Goal: Task Accomplishment & Management: Use online tool/utility

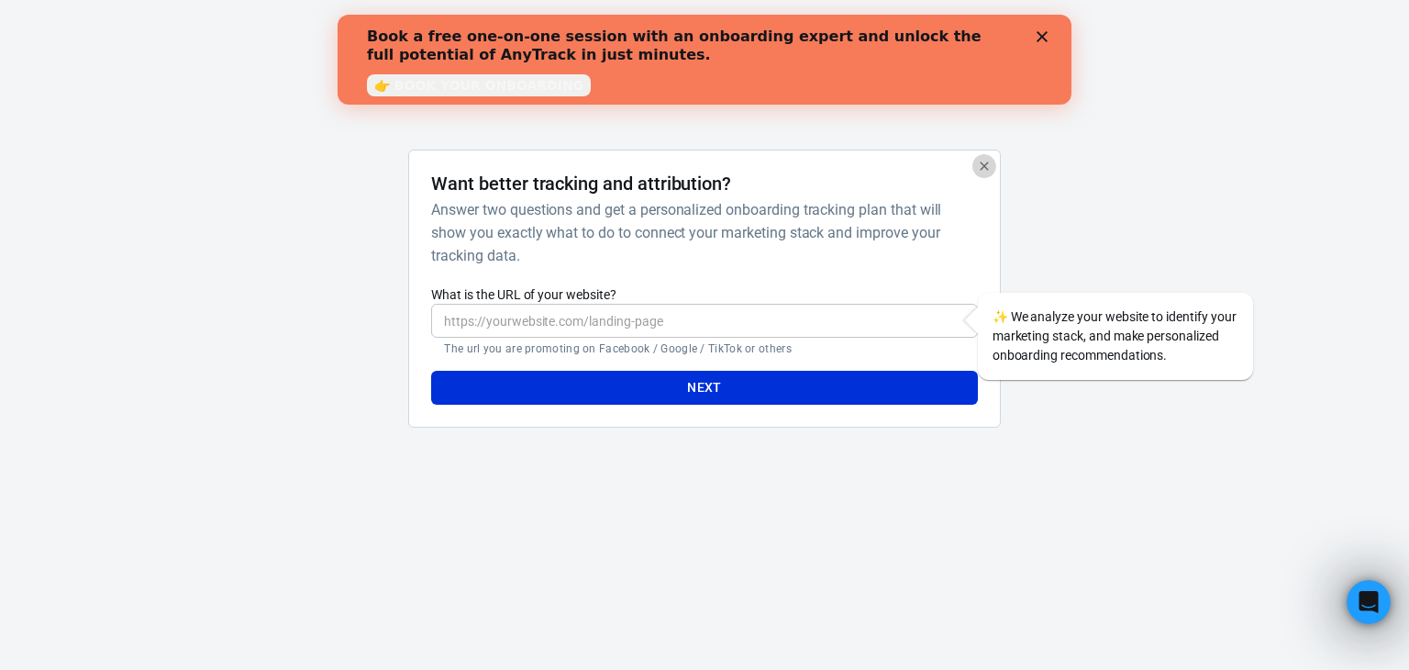
click at [988, 170] on icon "button" at bounding box center [984, 166] width 15 height 15
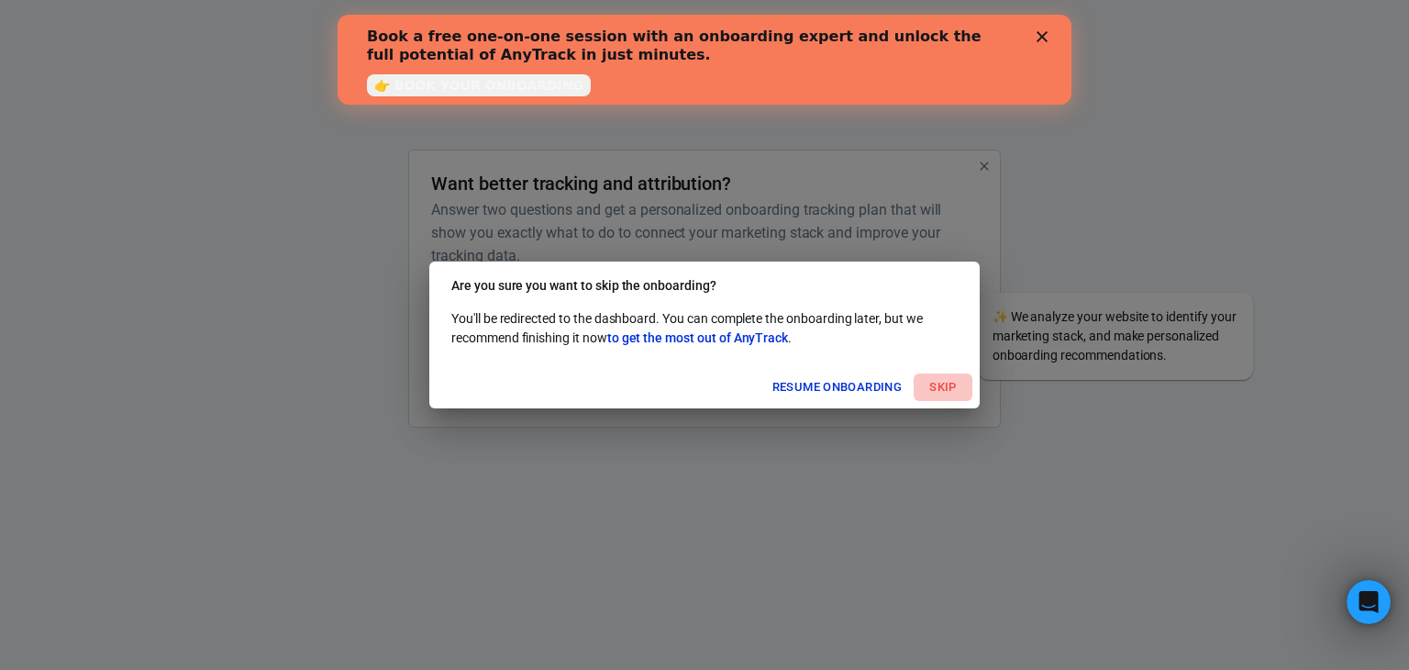
click at [945, 386] on button "Skip" at bounding box center [943, 387] width 59 height 28
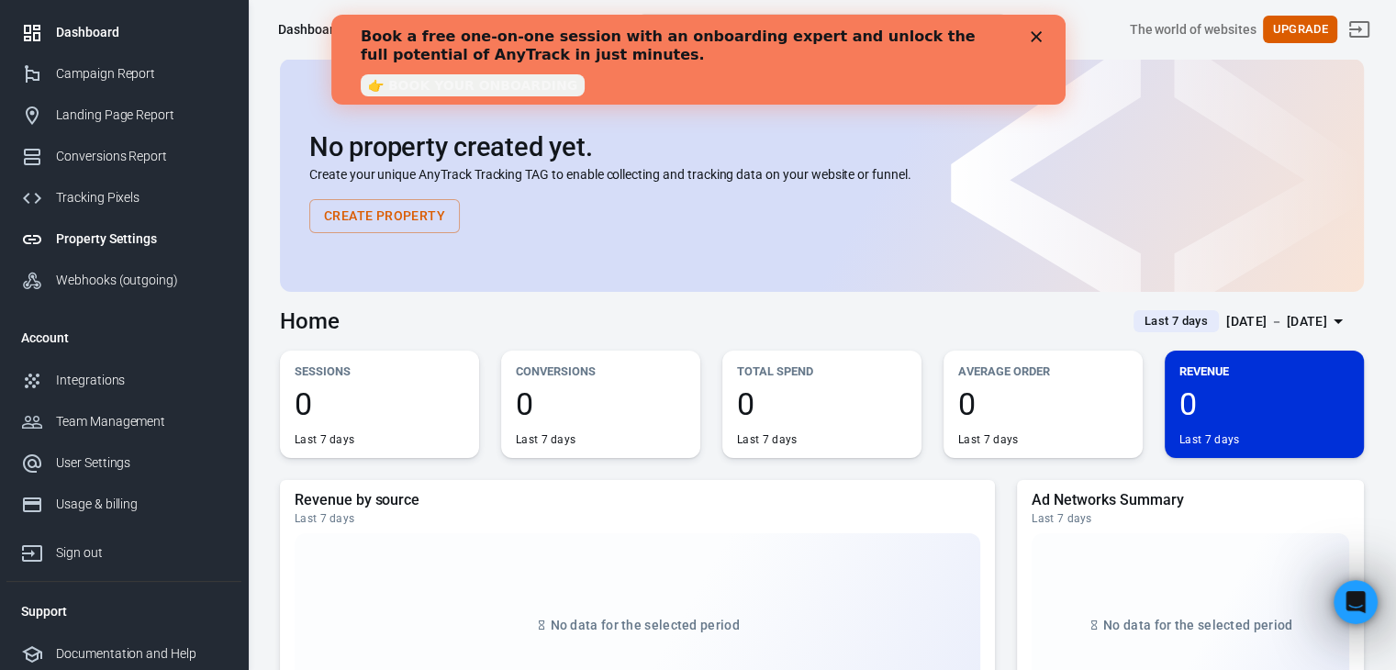
scroll to position [54, 0]
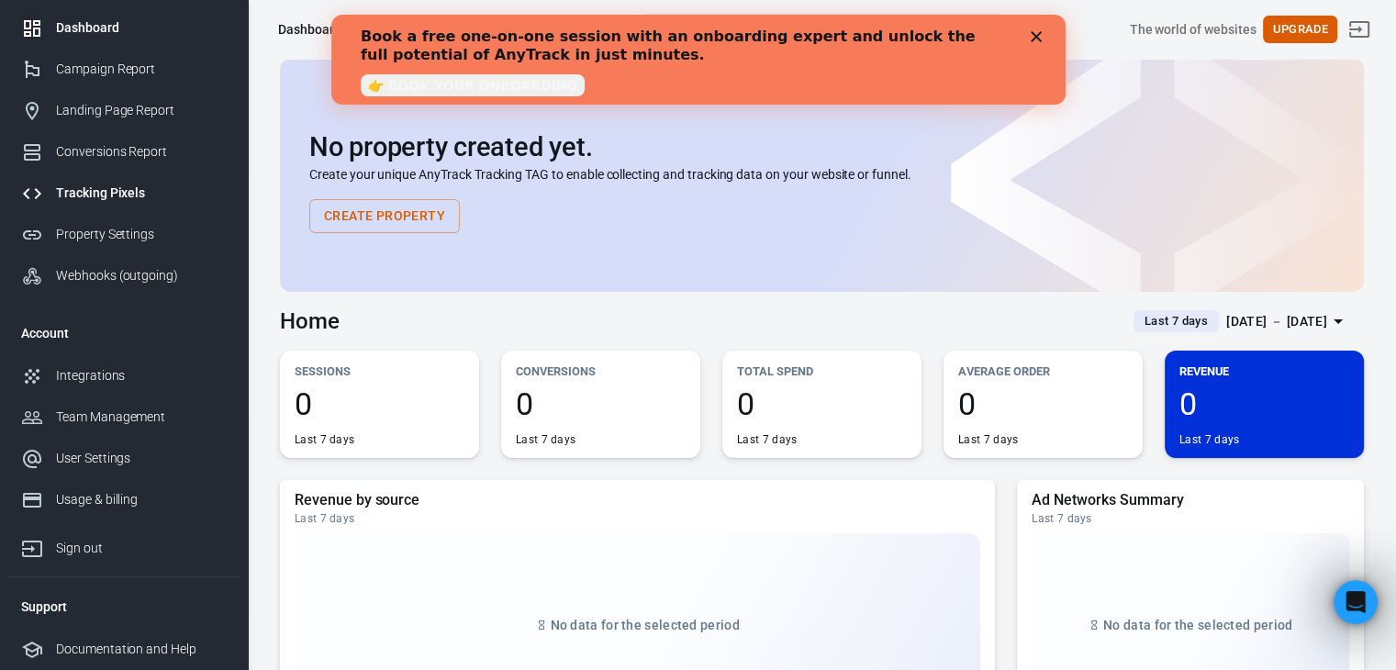
click at [136, 192] on div "Tracking Pixels" at bounding box center [141, 192] width 171 height 19
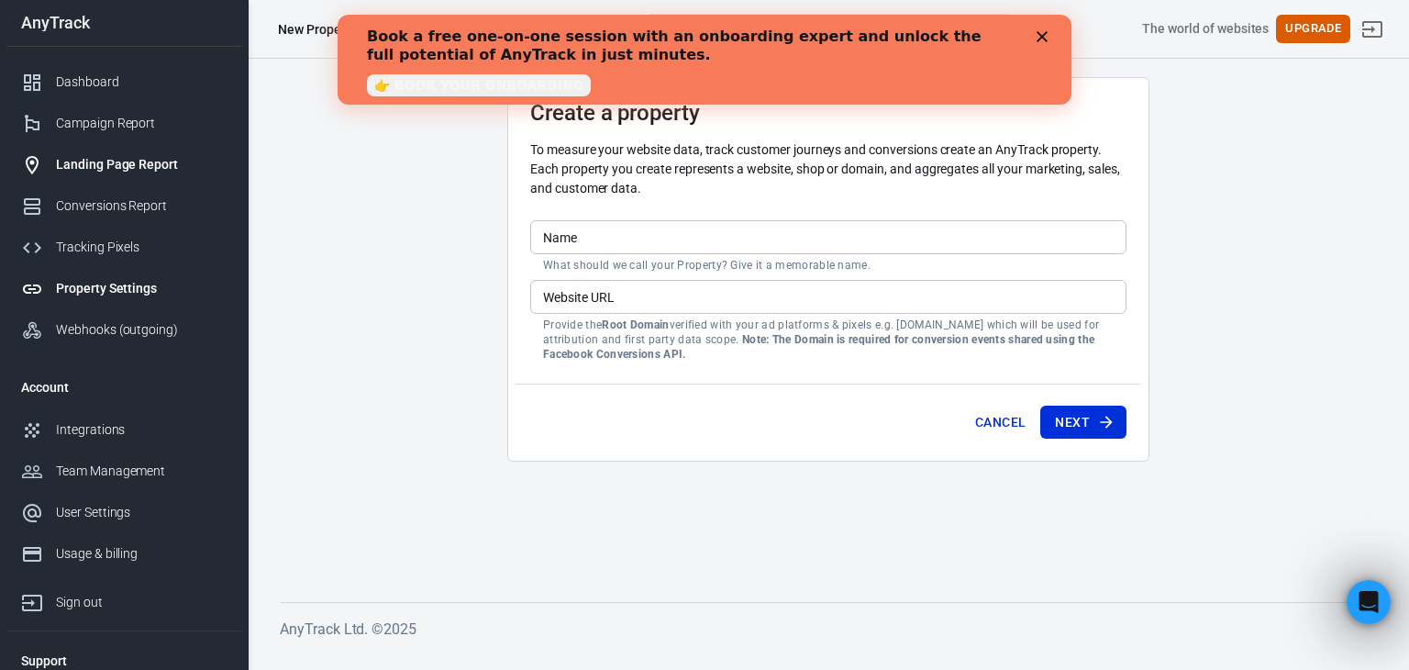
click at [132, 161] on div "Landing Page Report" at bounding box center [141, 164] width 171 height 19
click at [109, 80] on div "Dashboard" at bounding box center [141, 81] width 171 height 19
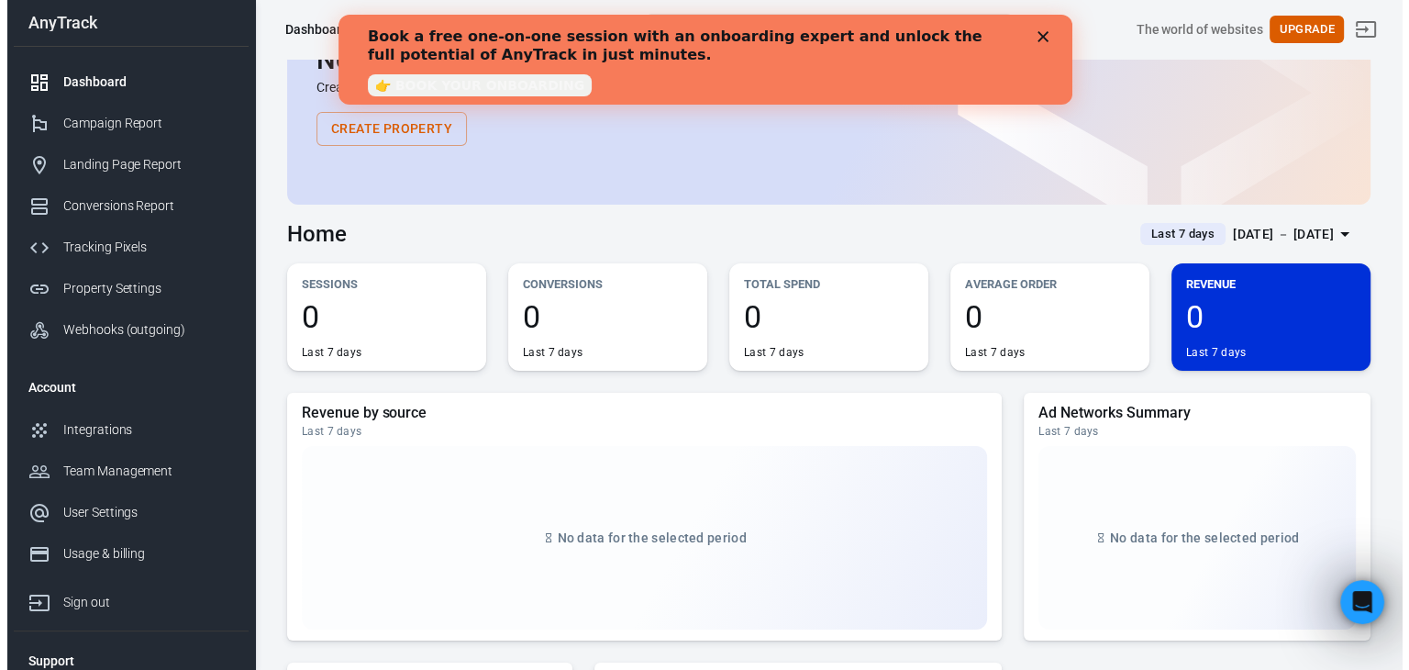
scroll to position [92, 0]
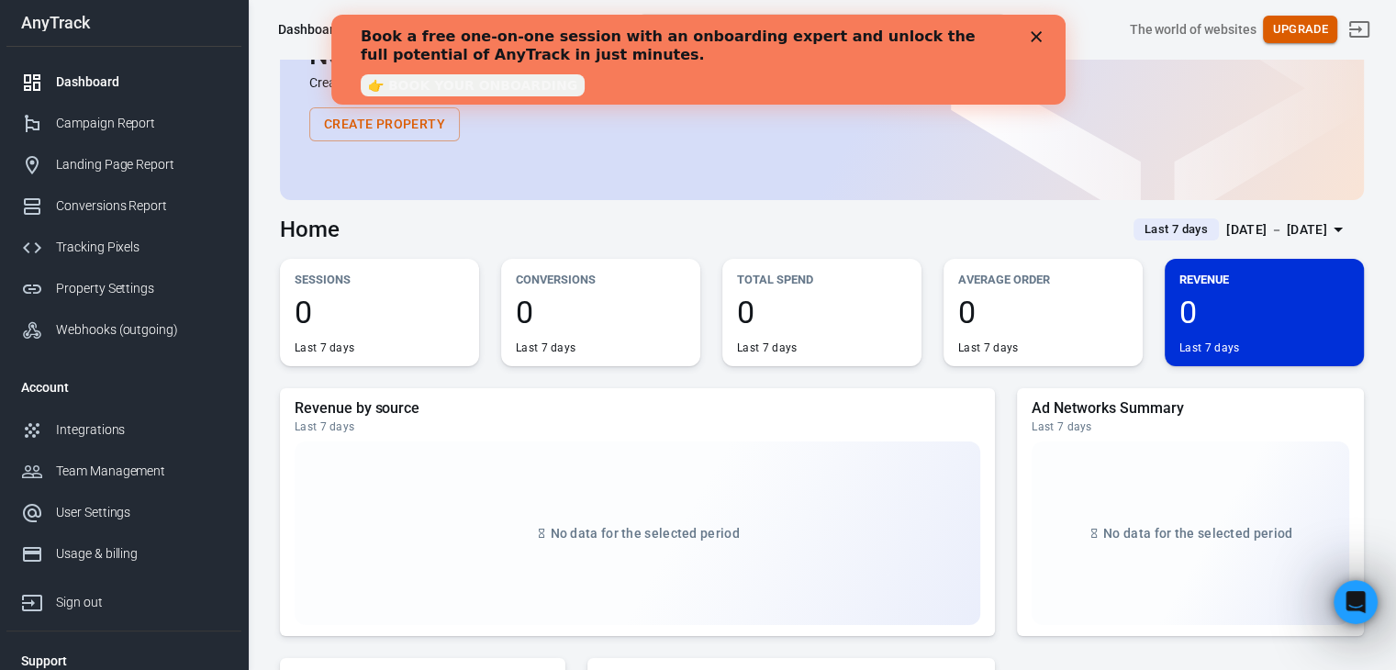
click at [1335, 39] on button "Upgrade" at bounding box center [1299, 30] width 74 height 28
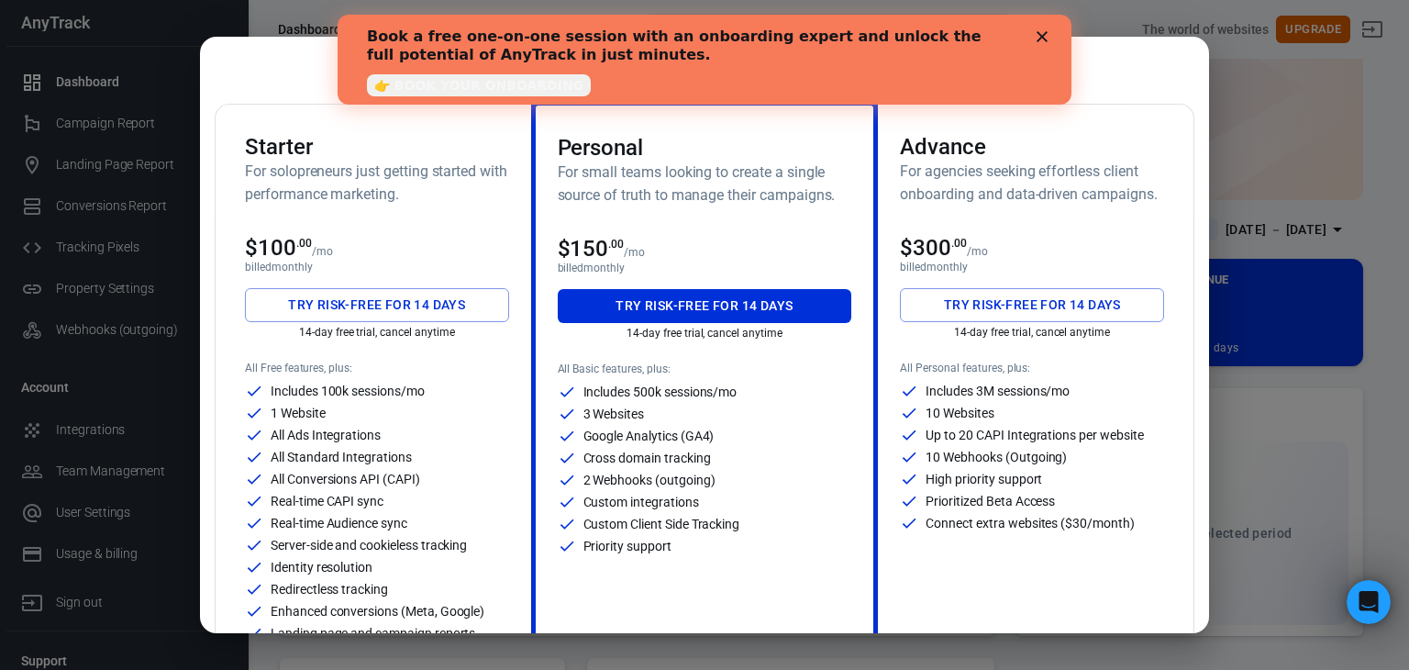
scroll to position [0, 0]
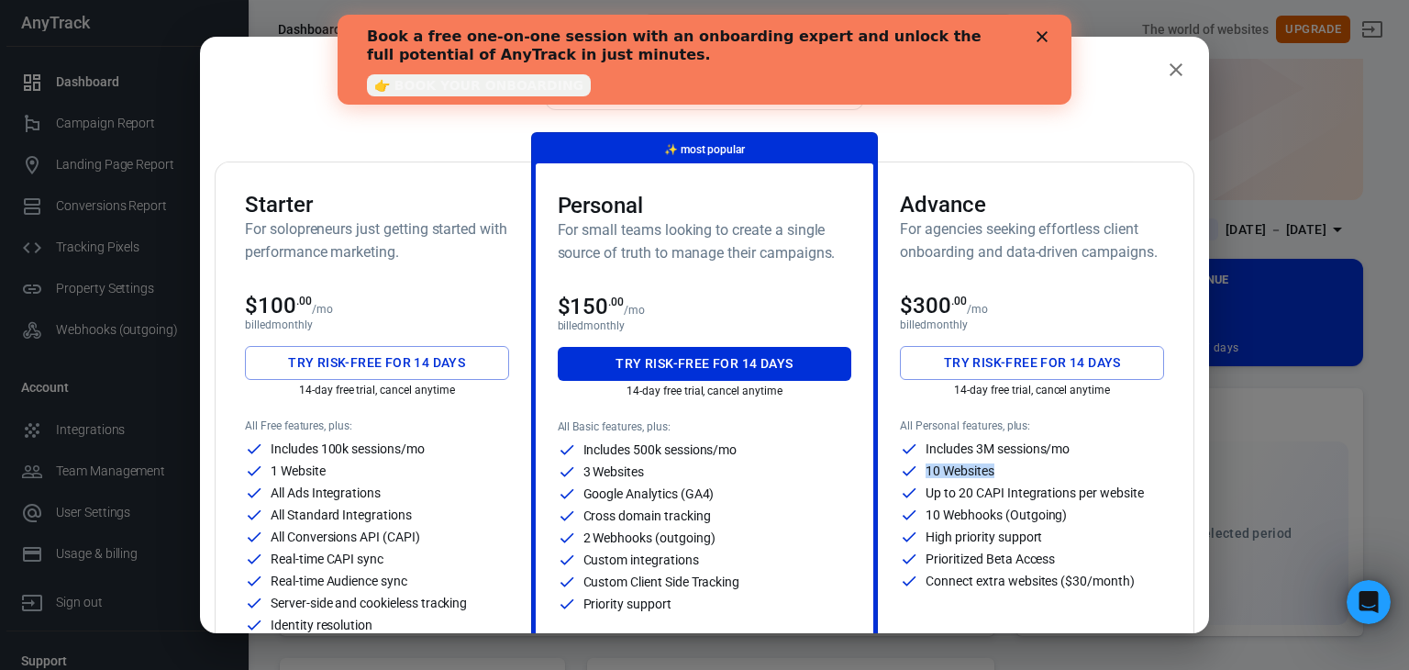
drag, startPoint x: 910, startPoint y: 471, endPoint x: 1018, endPoint y: 471, distance: 108.3
click at [1018, 471] on div "10 Websites" at bounding box center [1032, 470] width 264 height 18
click at [1165, 67] on icon "close" at bounding box center [1176, 70] width 22 height 22
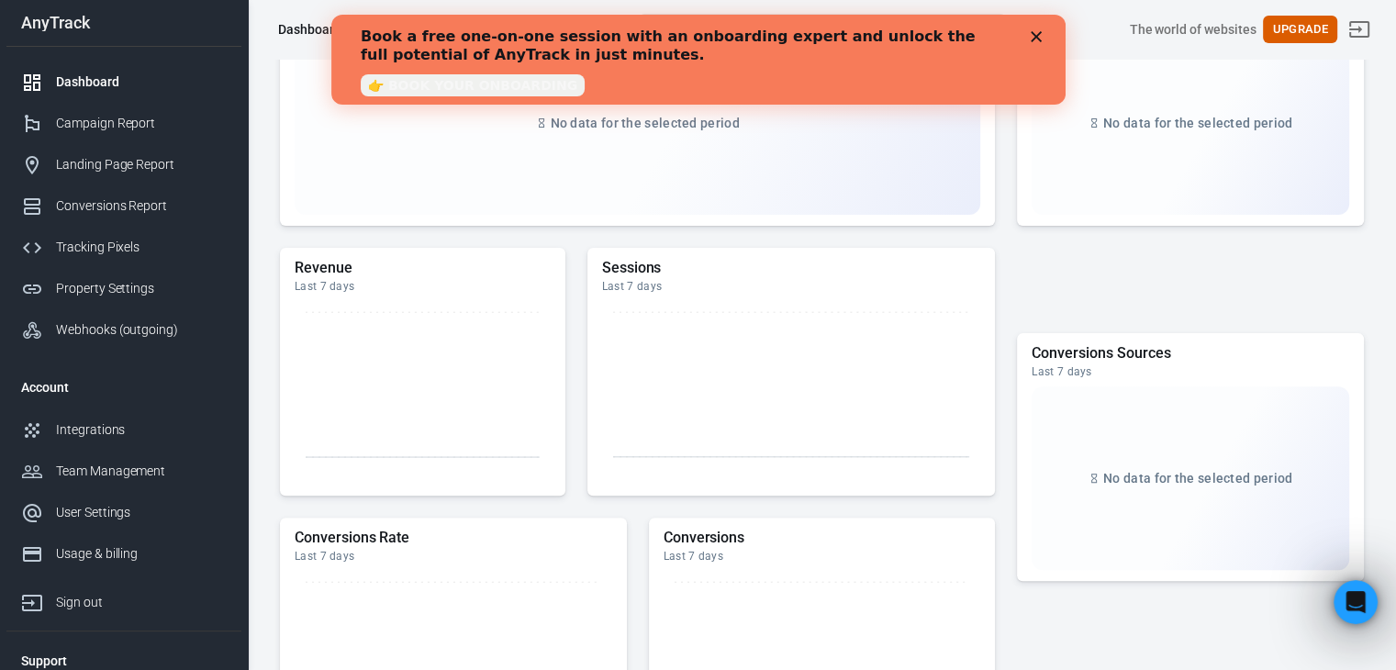
scroll to position [550, 0]
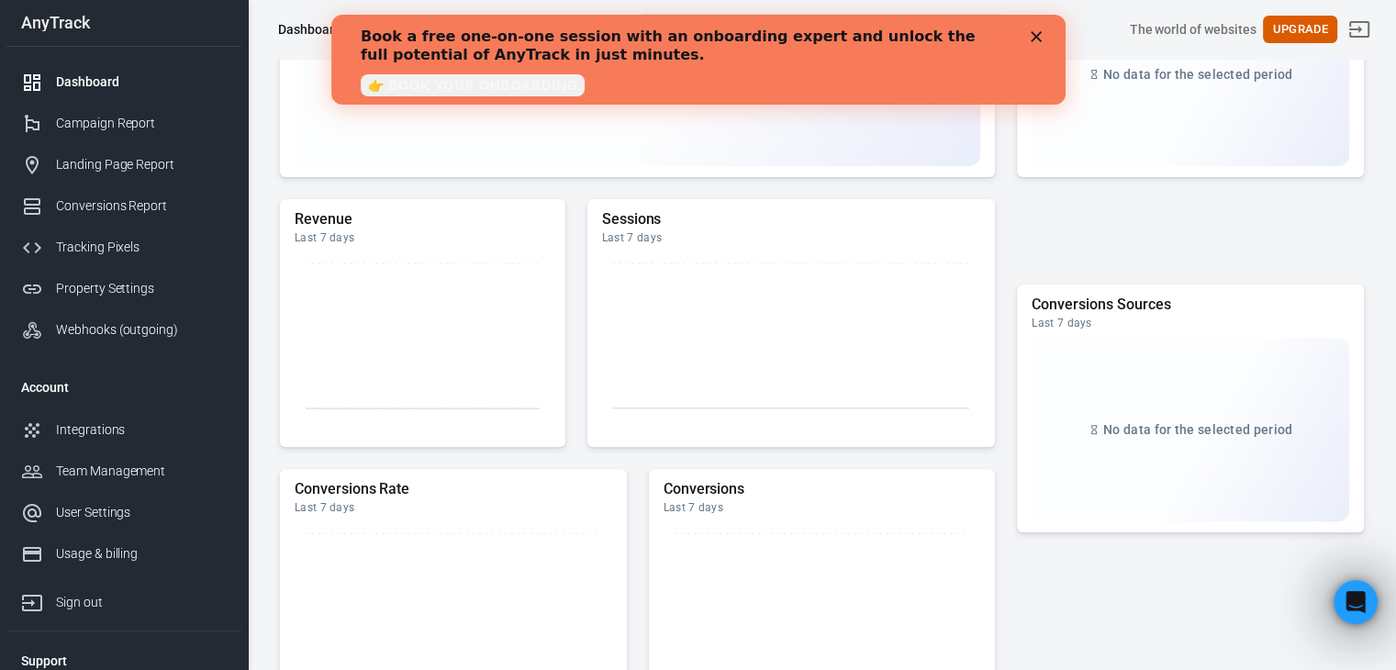
click at [1031, 36] on icon "Close" at bounding box center [1034, 36] width 11 height 11
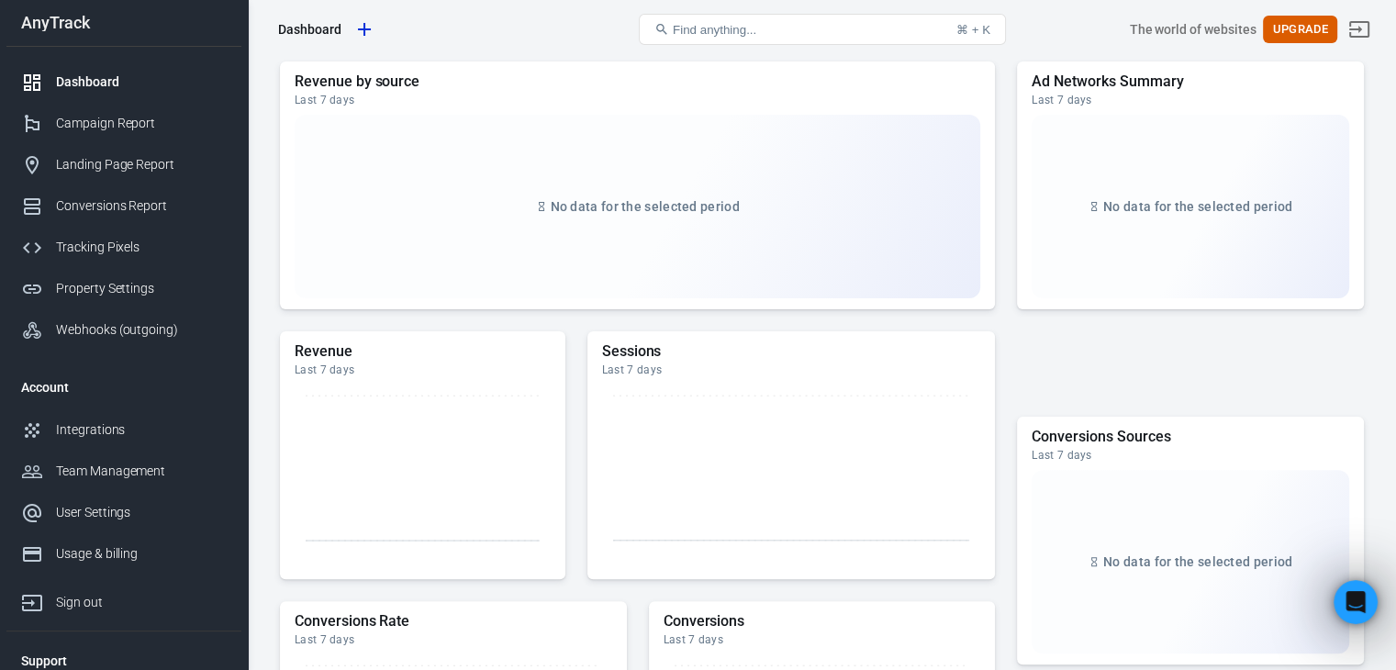
scroll to position [0, 0]
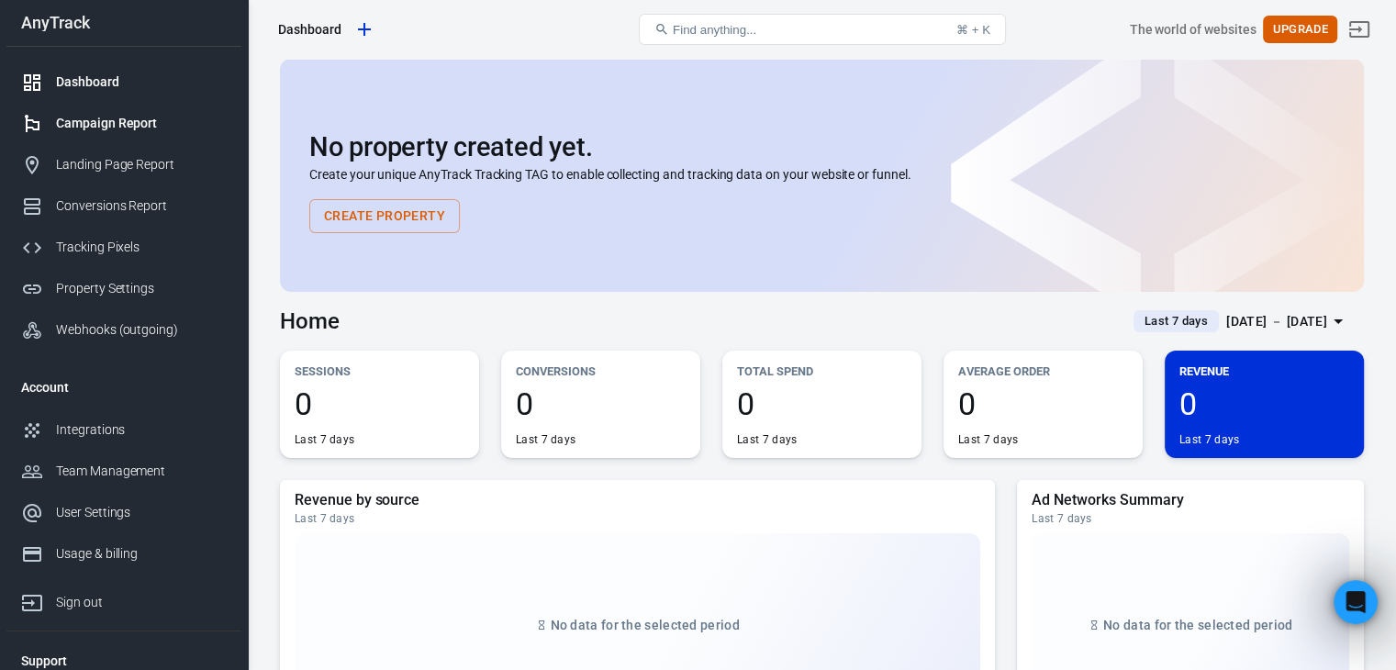
click at [97, 122] on div "Campaign Report" at bounding box center [141, 123] width 171 height 19
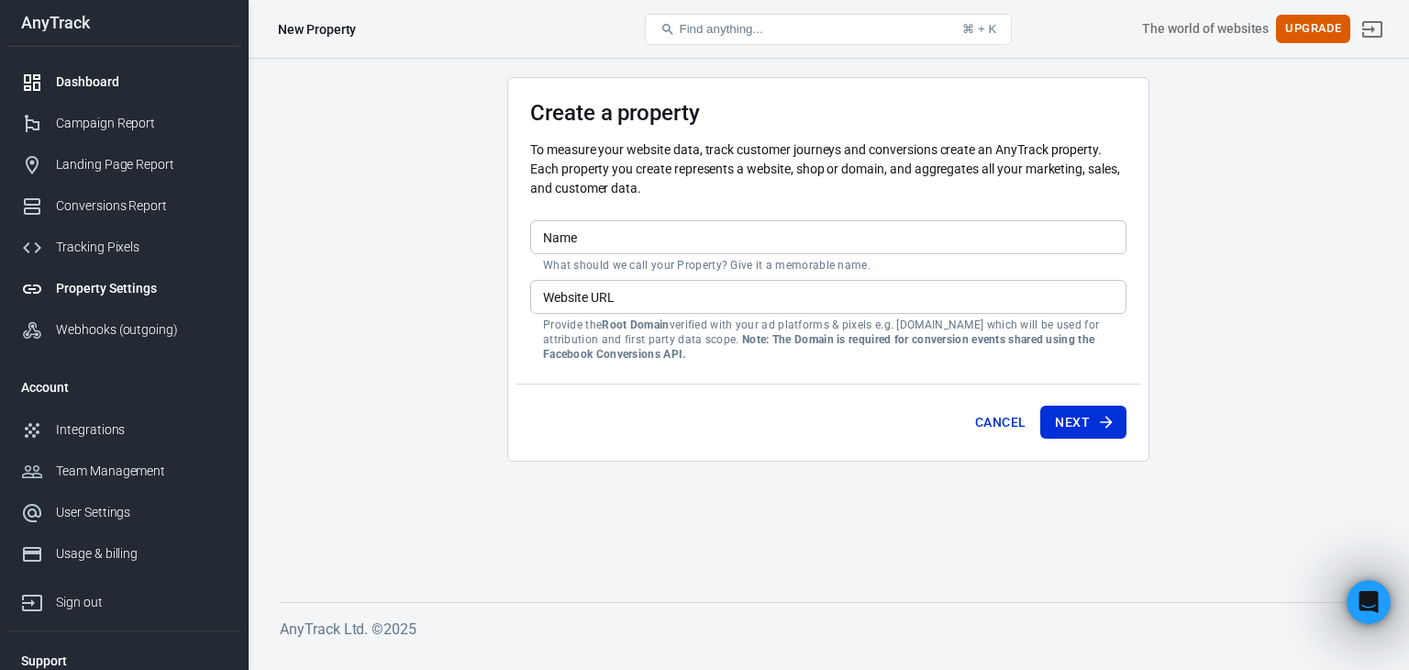
click at [125, 80] on div "Dashboard" at bounding box center [141, 81] width 171 height 19
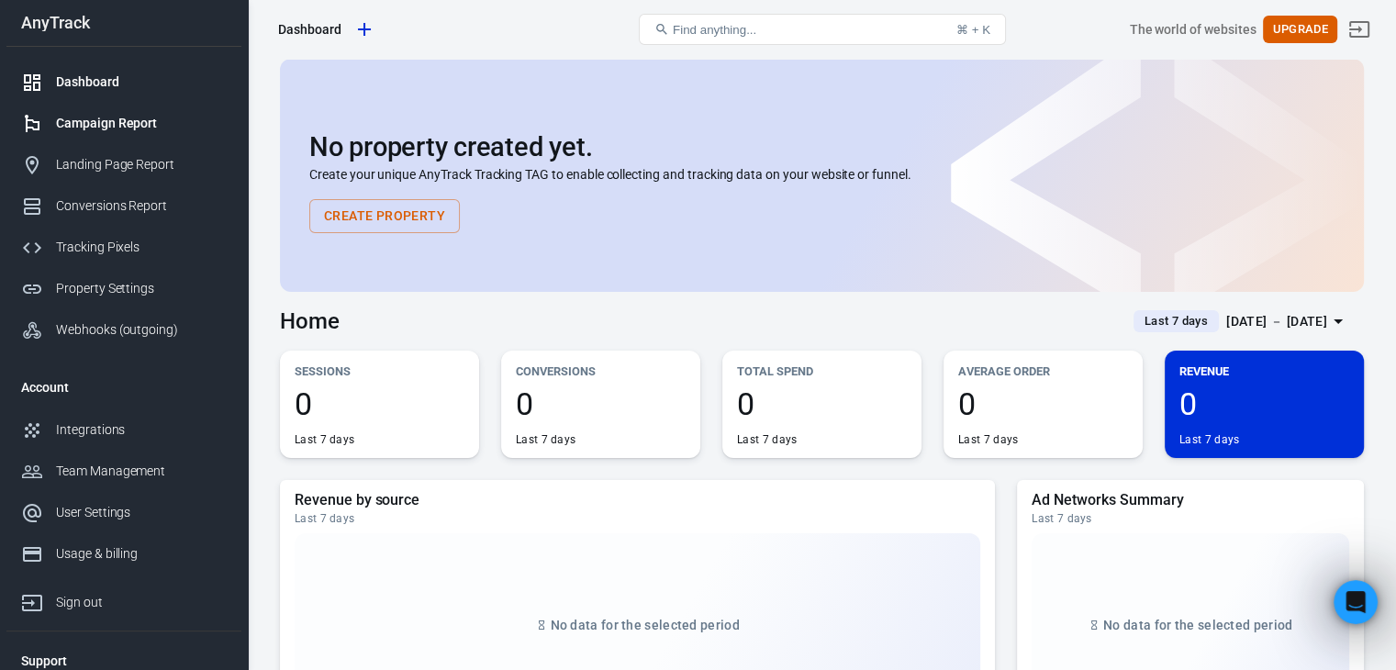
click at [169, 122] on div "Campaign Report" at bounding box center [141, 123] width 171 height 19
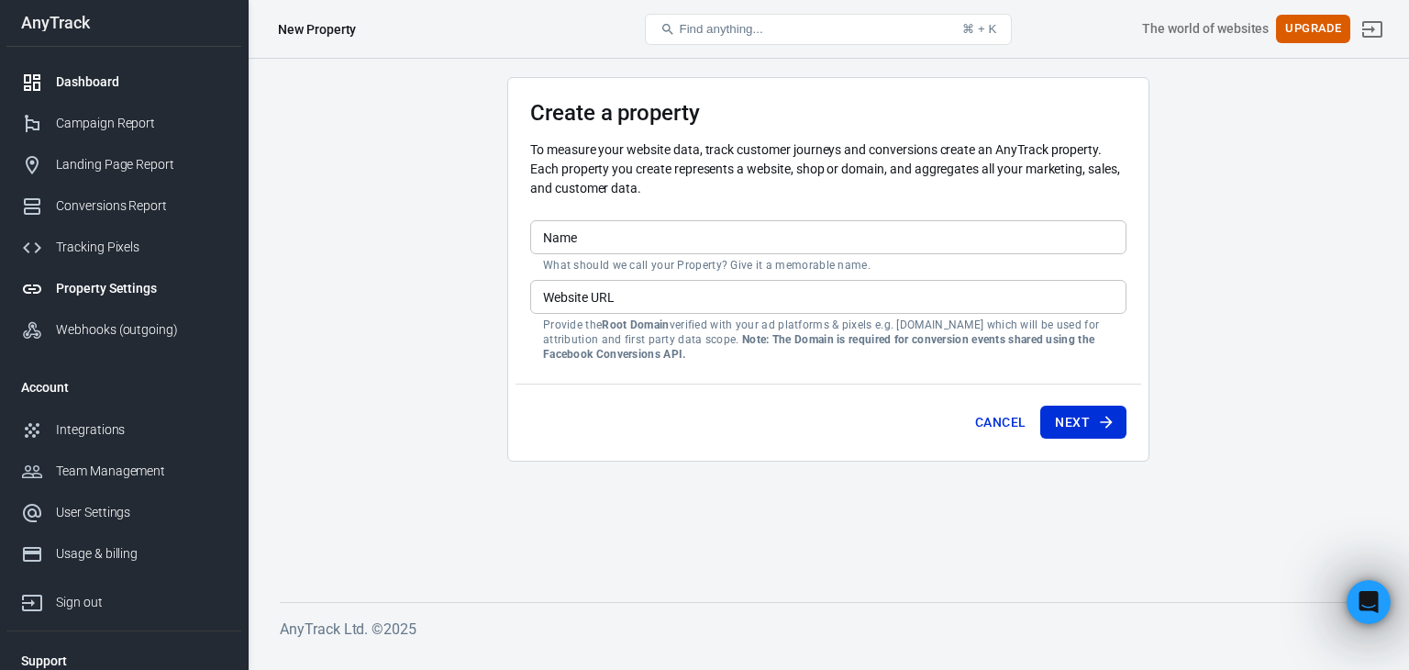
click at [129, 72] on div "Dashboard" at bounding box center [141, 81] width 171 height 19
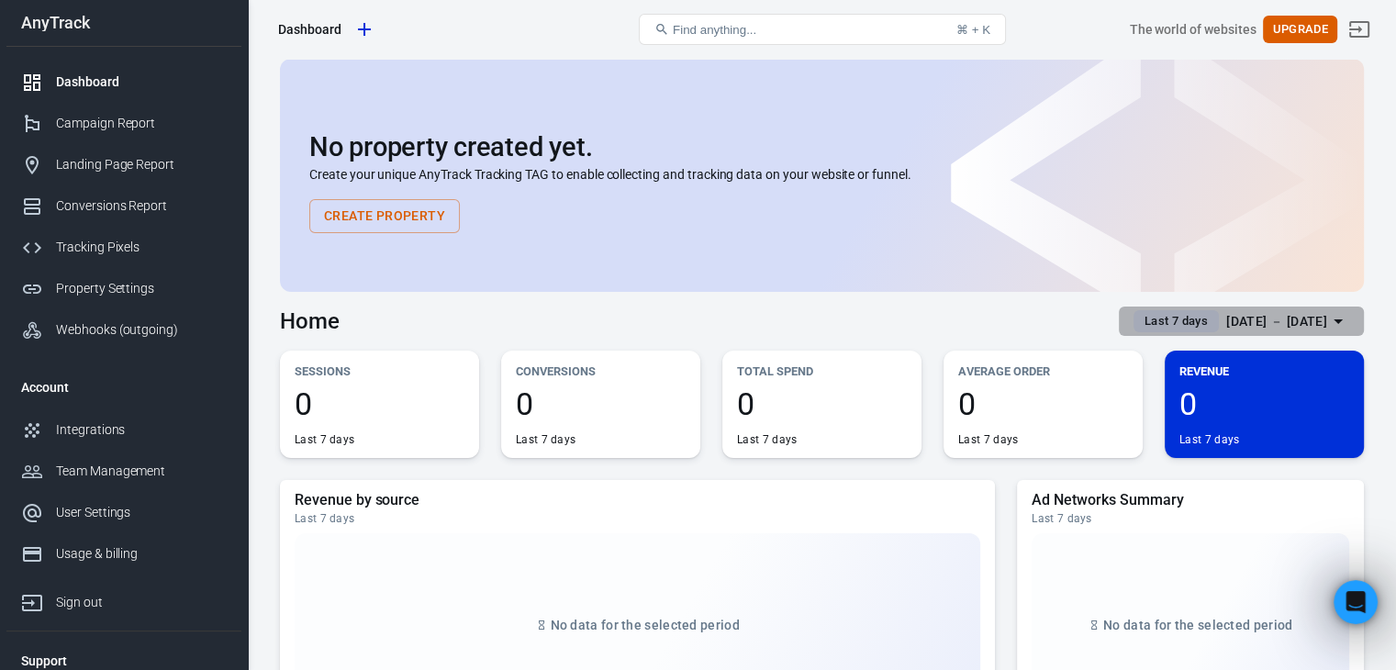
click at [1226, 313] on div "[DATE] － [DATE]" at bounding box center [1276, 321] width 101 height 23
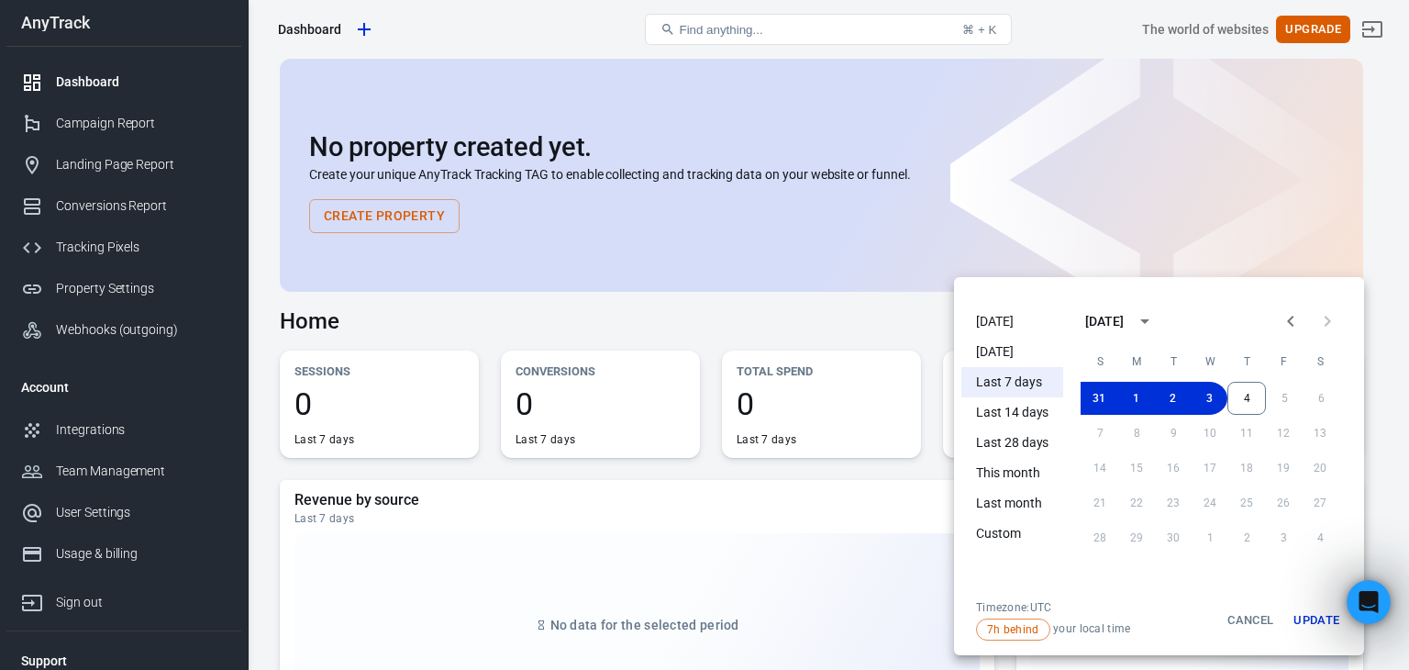
click at [870, 323] on div at bounding box center [704, 335] width 1409 height 670
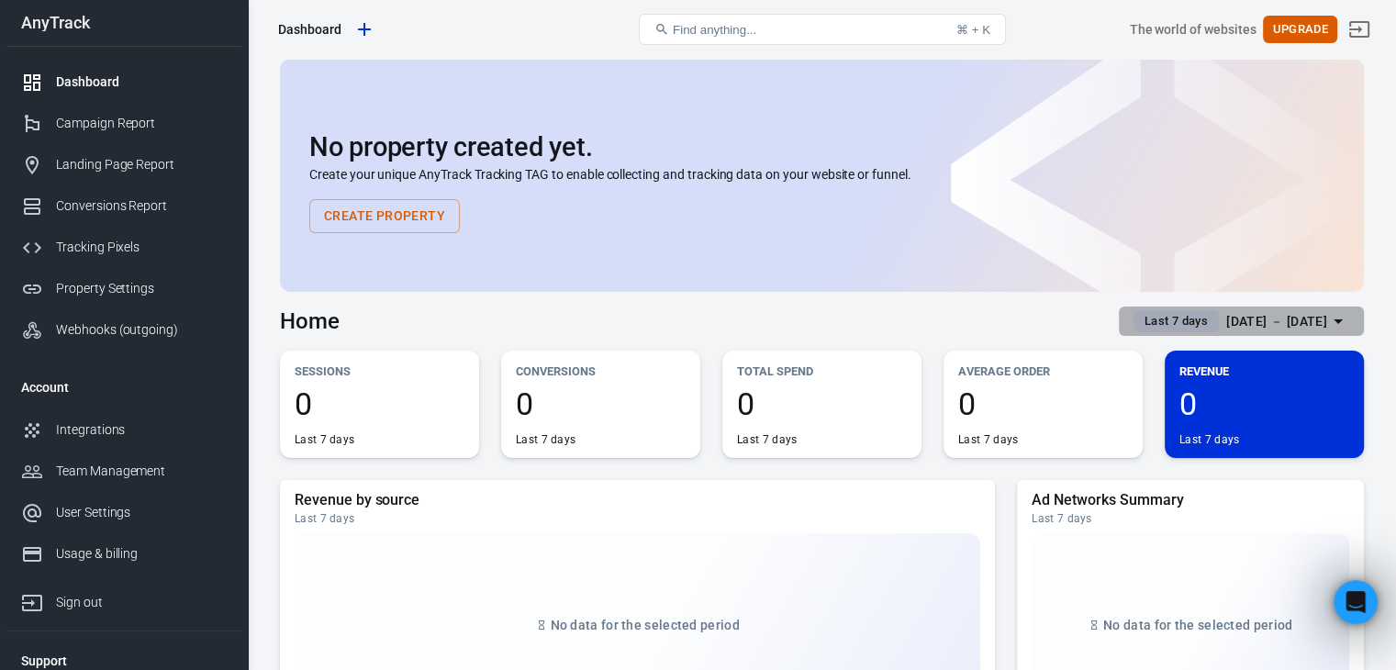
click at [1147, 306] on button "Last 7 days [DATE] － [DATE]" at bounding box center [1240, 321] width 245 height 30
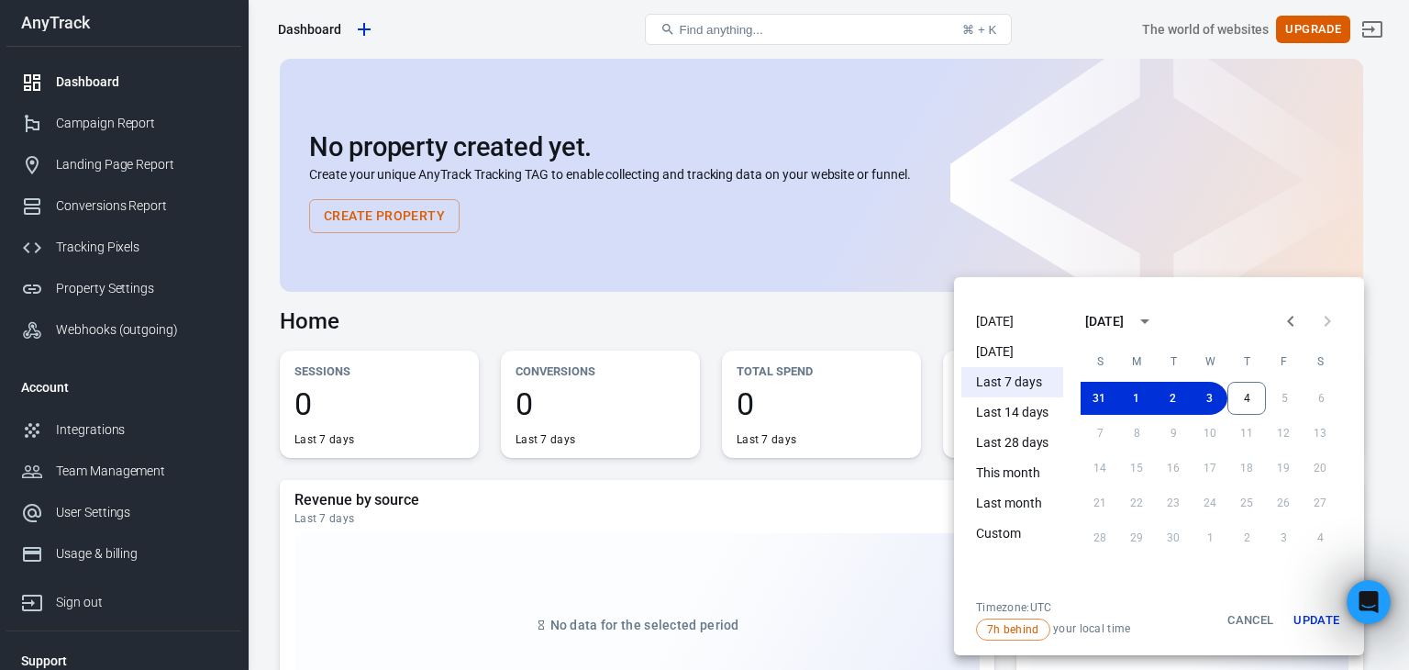
click at [877, 338] on div at bounding box center [704, 335] width 1409 height 670
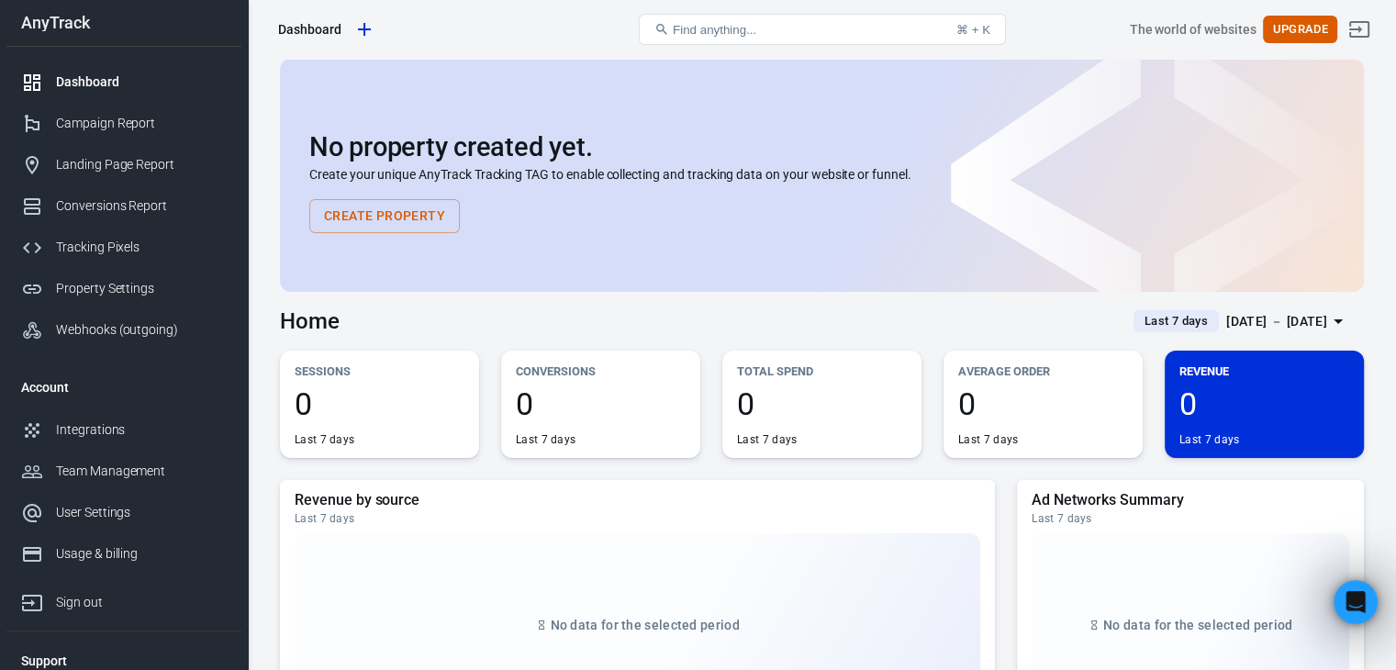
click at [1226, 321] on div "[DATE] － [DATE]" at bounding box center [1276, 321] width 101 height 23
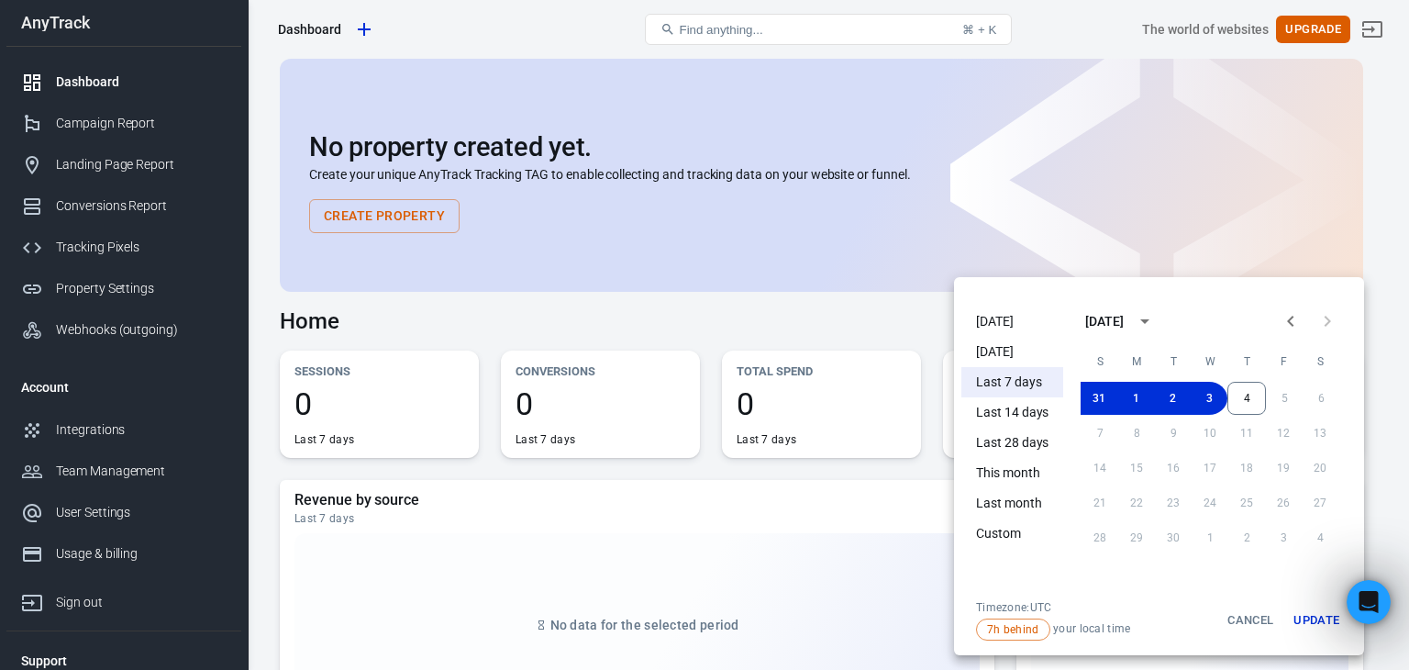
click at [892, 333] on div at bounding box center [704, 335] width 1409 height 670
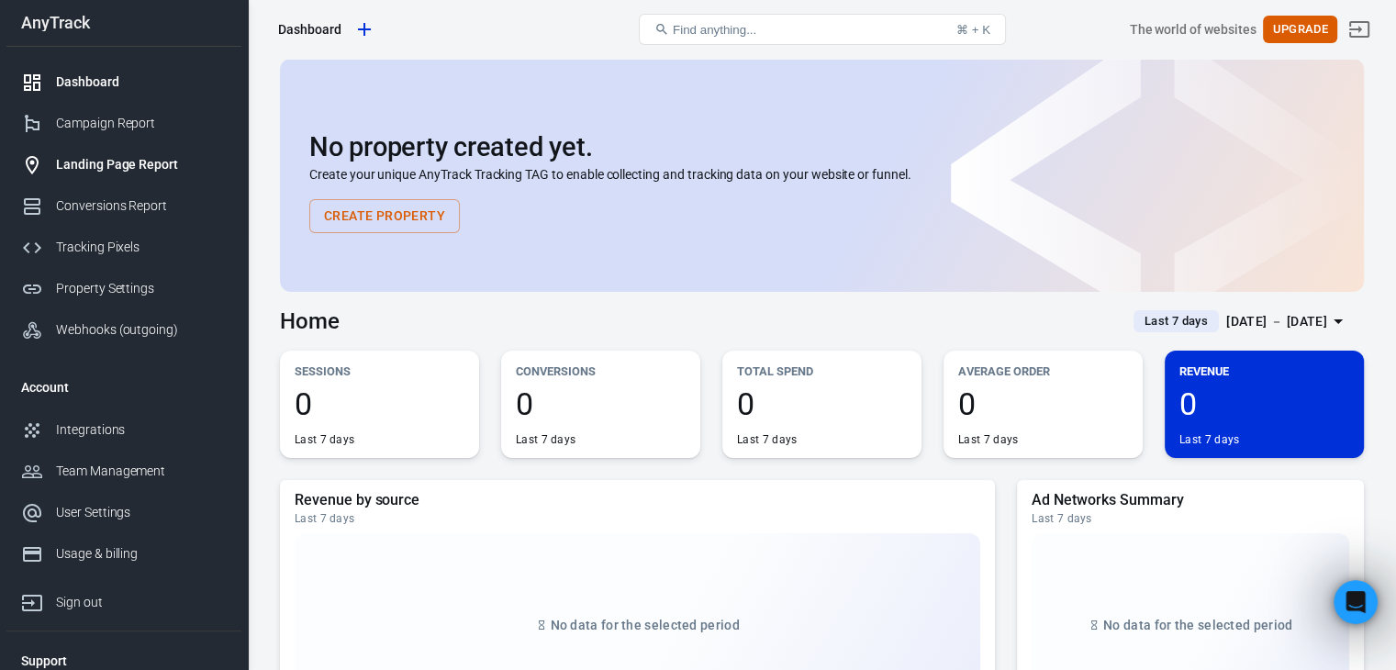
click at [86, 148] on link "Landing Page Report" at bounding box center [123, 164] width 235 height 41
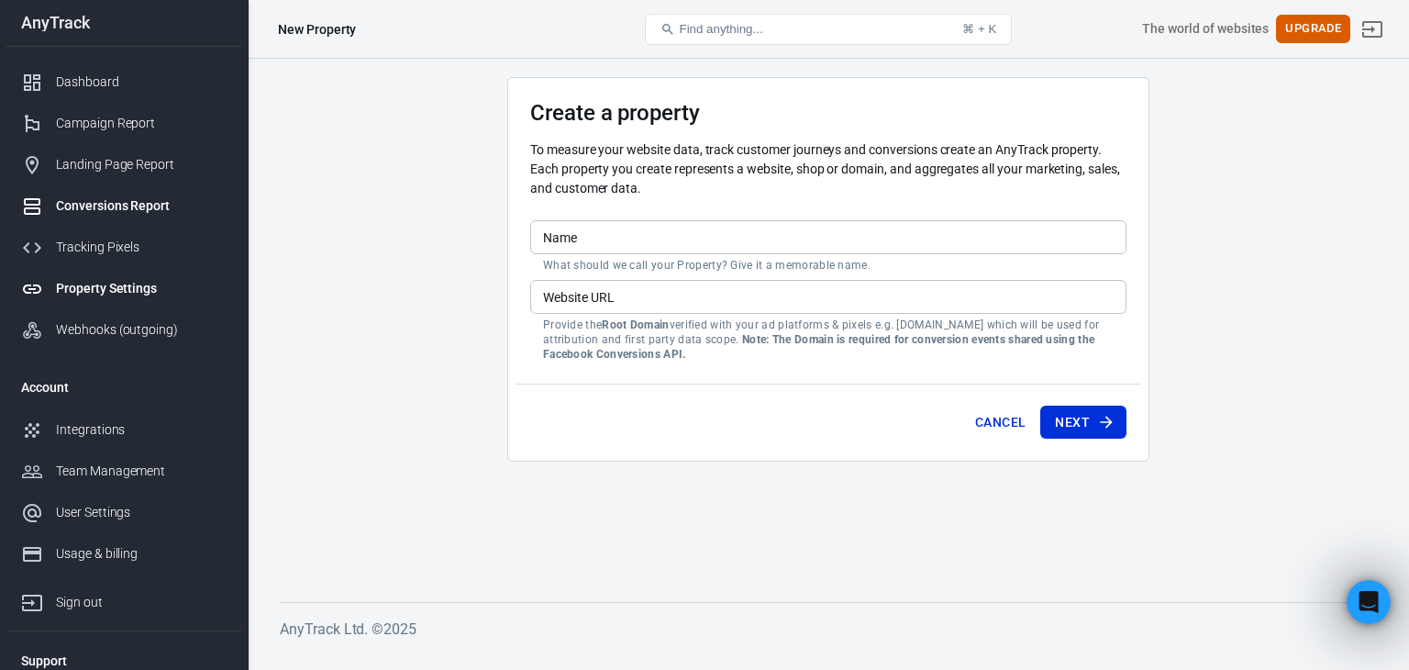
click at [148, 204] on div "Conversions Report" at bounding box center [141, 205] width 171 height 19
click at [127, 244] on div "Tracking Pixels" at bounding box center [141, 247] width 171 height 19
click at [136, 293] on div "Property Settings" at bounding box center [141, 288] width 171 height 19
click at [139, 328] on div "Webhooks (outgoing)" at bounding box center [141, 329] width 171 height 19
click at [132, 330] on div "Webhooks (outgoing)" at bounding box center [141, 329] width 171 height 19
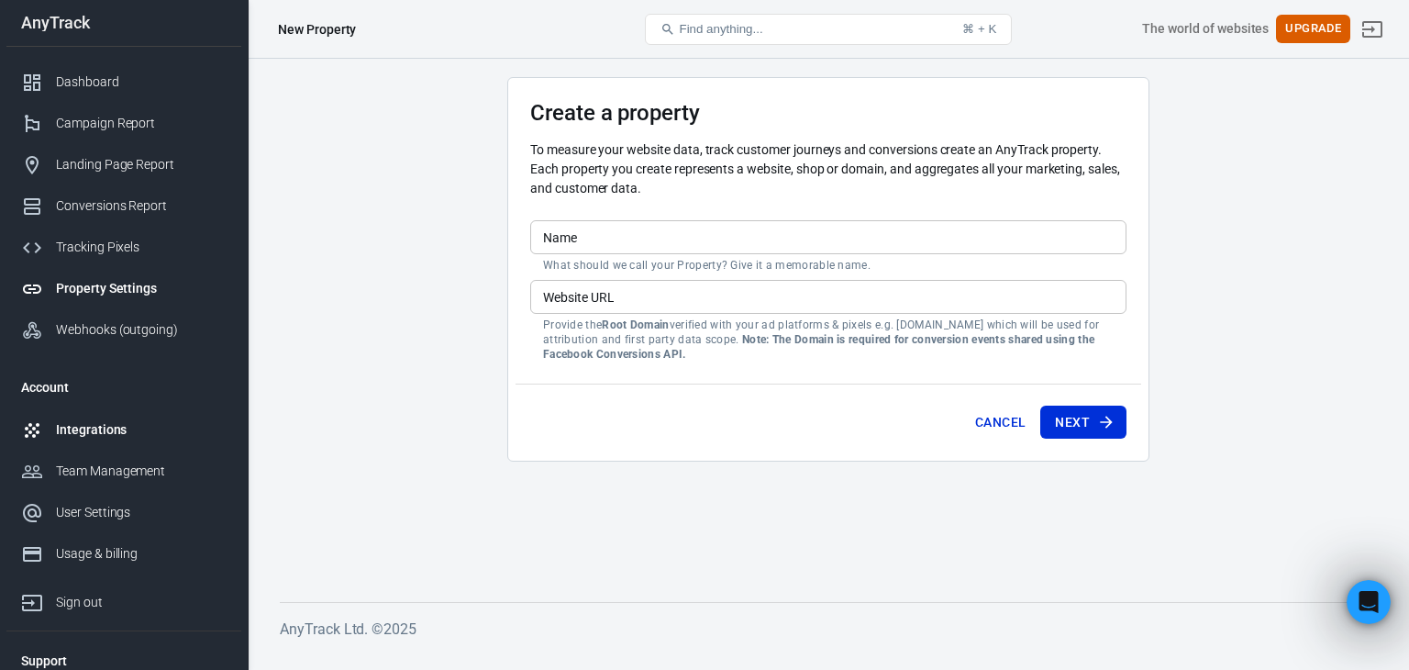
click at [124, 428] on div "Integrations" at bounding box center [141, 429] width 171 height 19
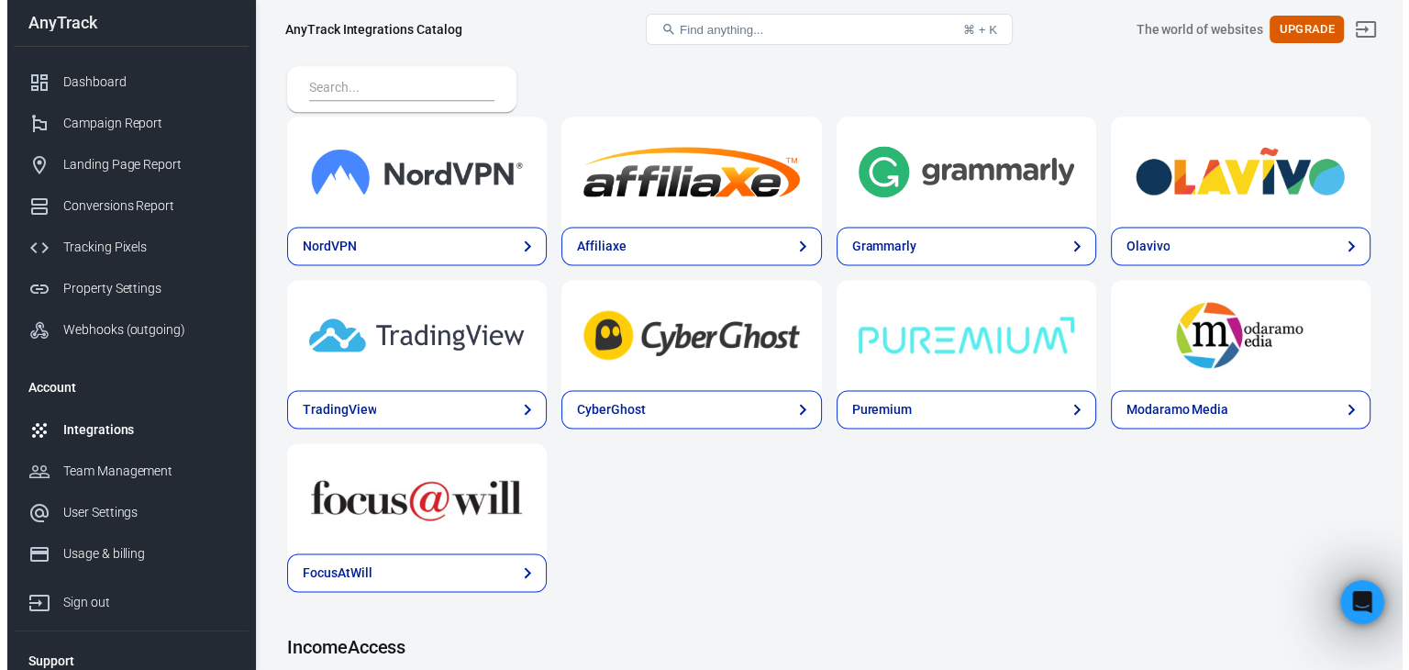
scroll to position [2833, 0]
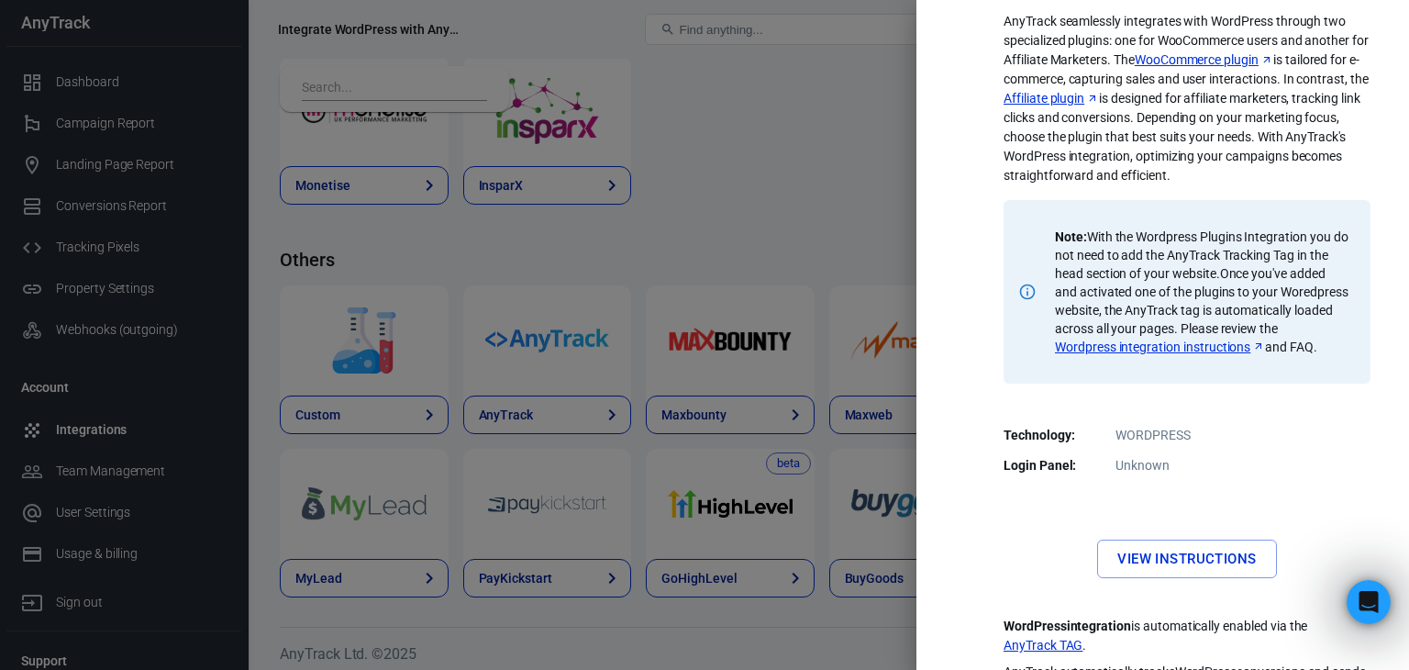
scroll to position [170, 0]
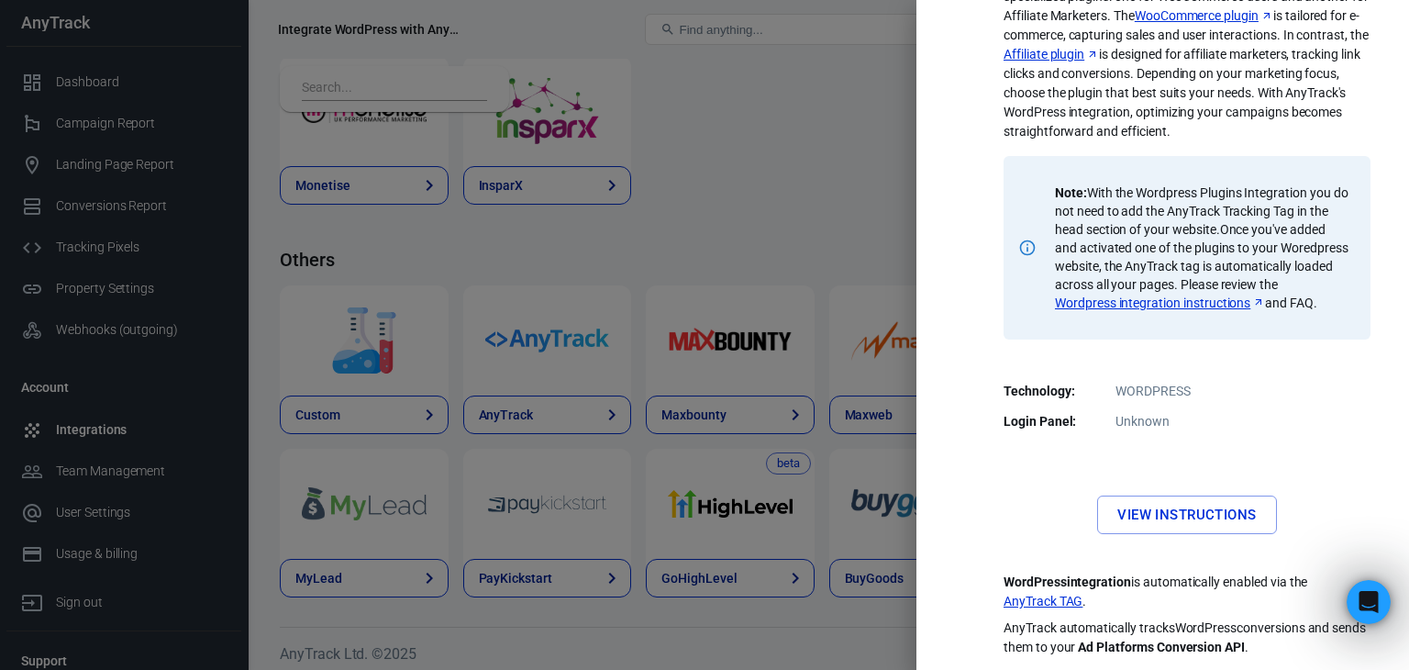
click at [1174, 511] on link "View Instructions" at bounding box center [1186, 514] width 179 height 39
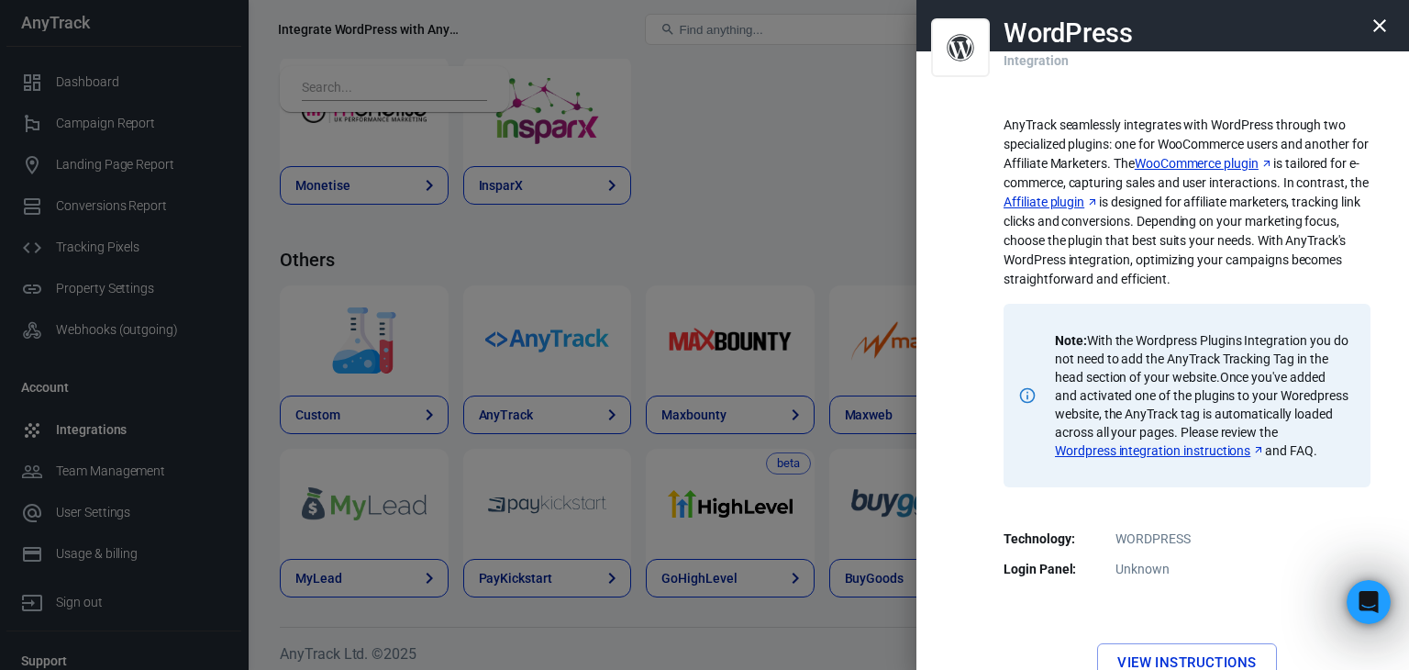
scroll to position [0, 0]
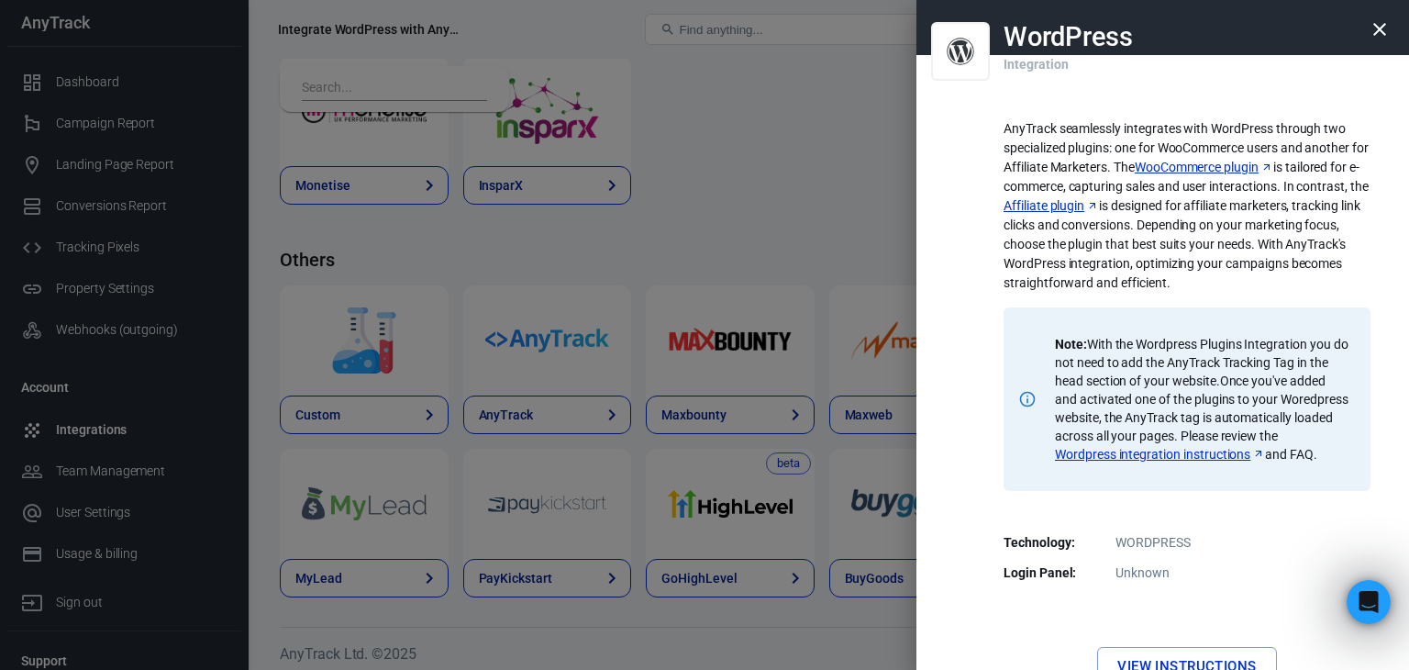
click at [1156, 159] on link "WooCommerce plugin" at bounding box center [1204, 167] width 139 height 19
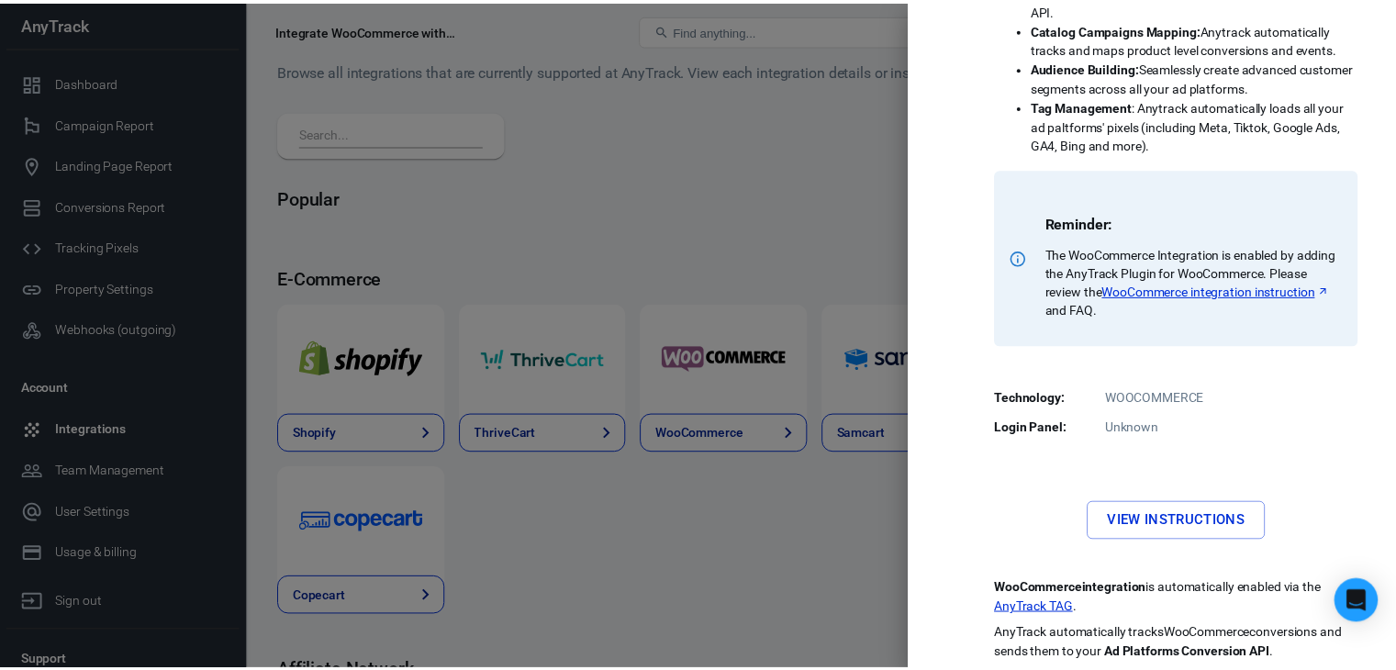
scroll to position [472, 0]
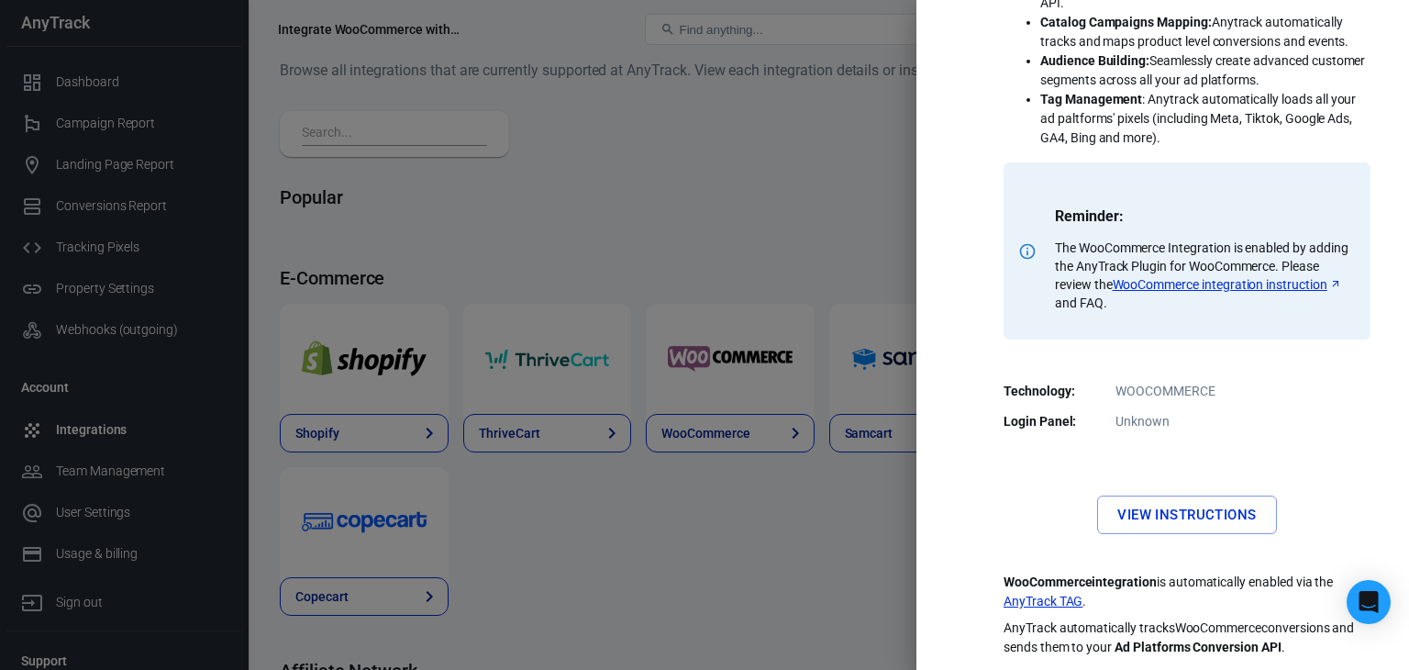
click at [1032, 603] on link "AnyTrack TAG" at bounding box center [1043, 601] width 79 height 19
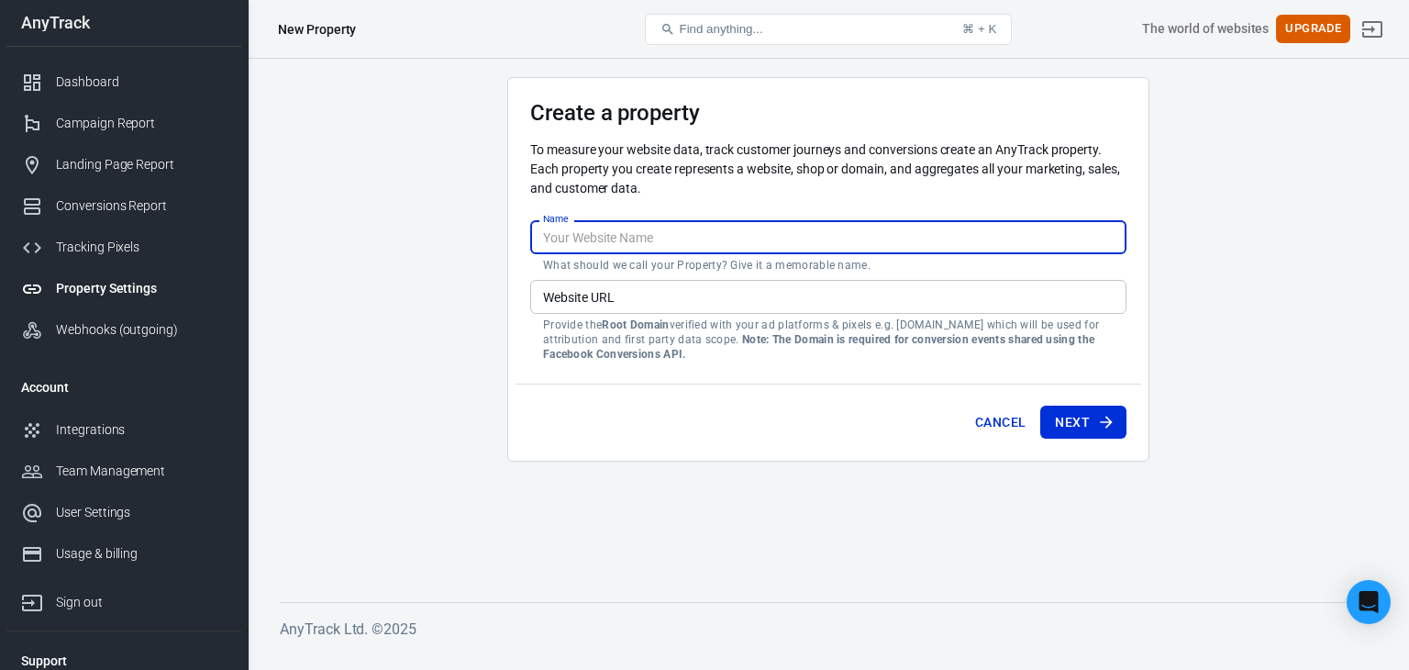
click at [602, 234] on input "Name" at bounding box center [828, 237] width 596 height 34
click at [925, 423] on div "Cancel Next" at bounding box center [829, 419] width 626 height 70
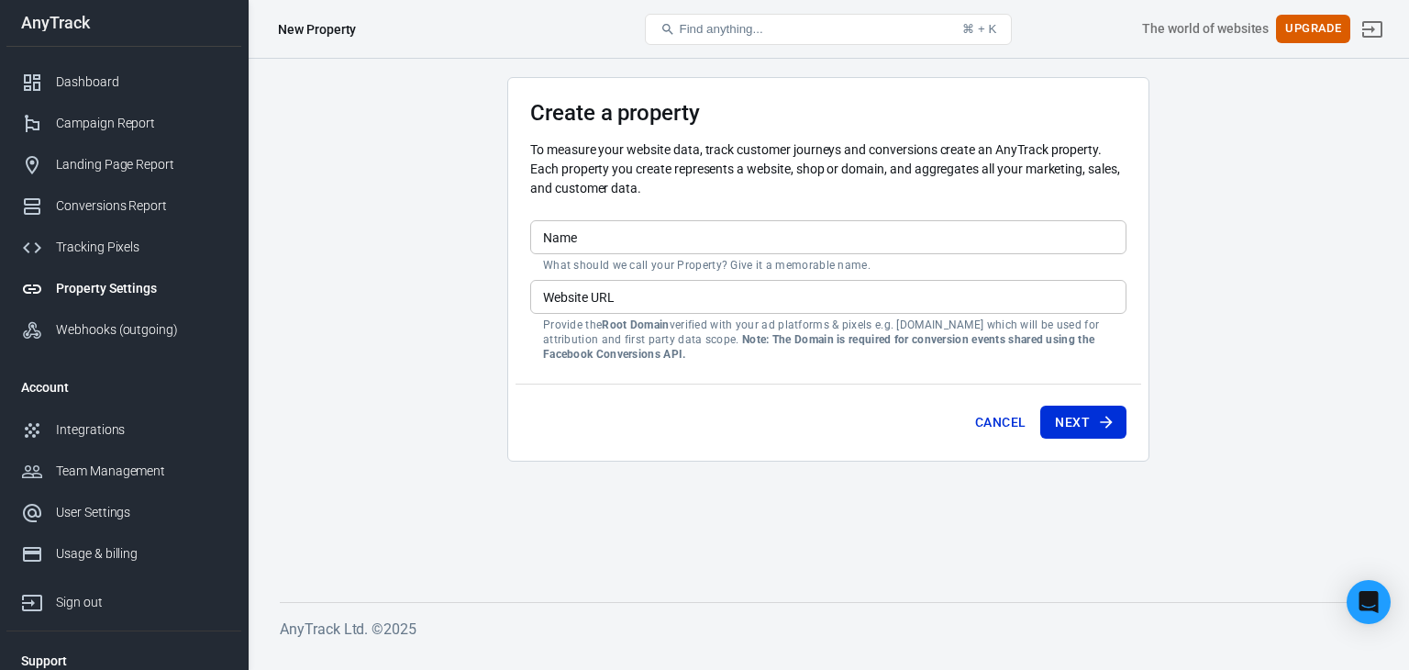
click at [108, 284] on div "Property Settings" at bounding box center [141, 288] width 171 height 19
click at [158, 289] on div "Property Settings" at bounding box center [141, 288] width 171 height 19
click at [85, 282] on div "Property Settings" at bounding box center [141, 288] width 171 height 19
click at [77, 90] on div "Dashboard" at bounding box center [141, 81] width 171 height 19
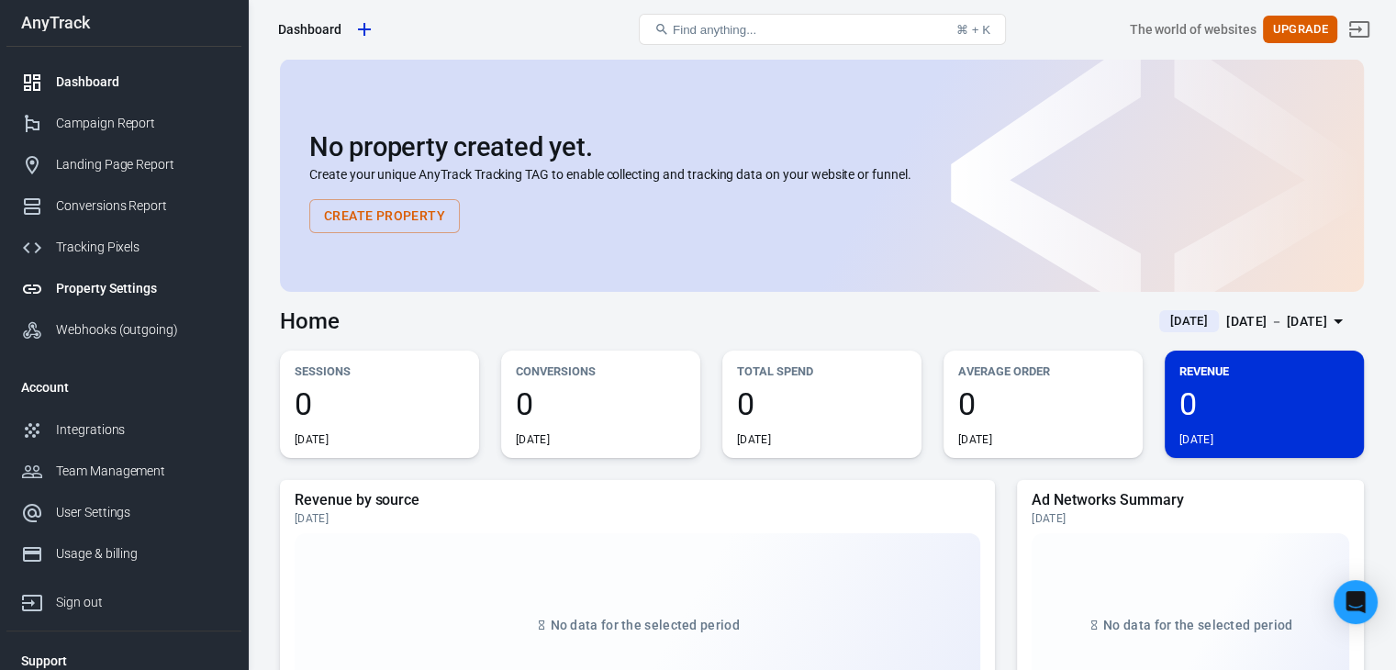
click at [102, 294] on div "Property Settings" at bounding box center [141, 288] width 171 height 19
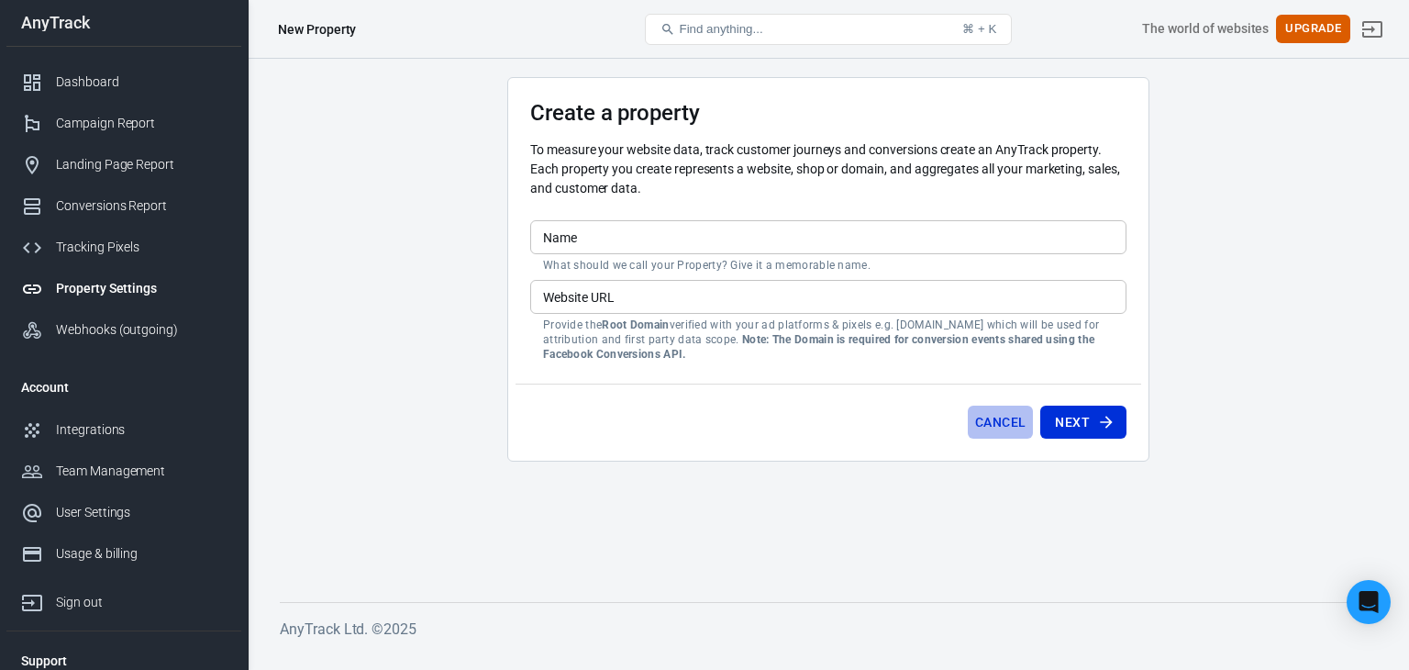
click at [1013, 428] on button "Cancel" at bounding box center [1000, 423] width 65 height 34
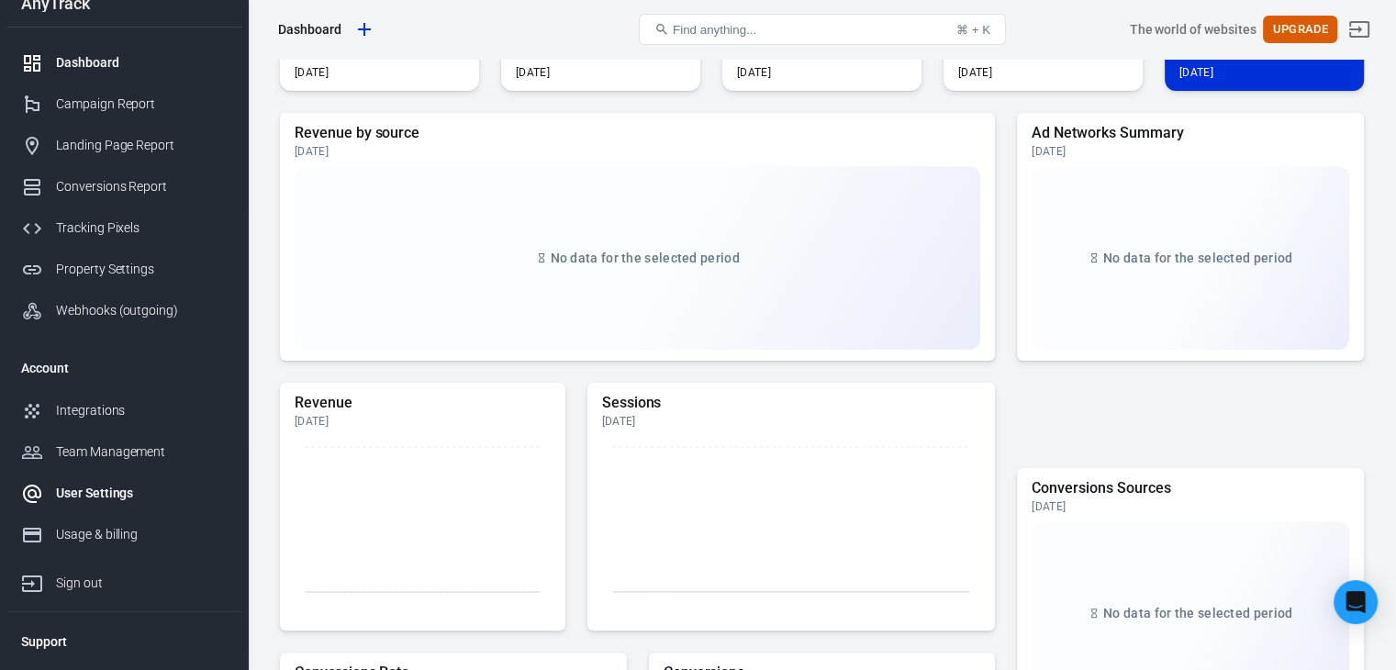
scroll to position [54, 0]
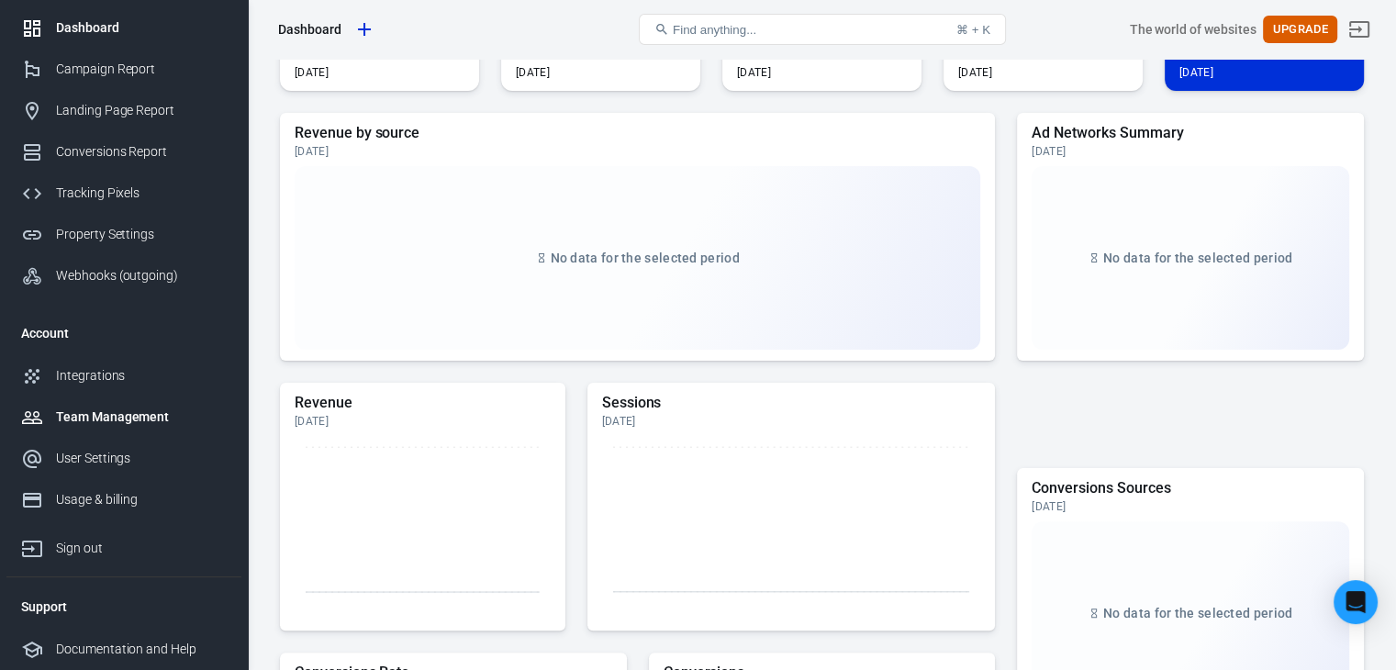
click at [122, 421] on div "Team Management" at bounding box center [141, 416] width 171 height 19
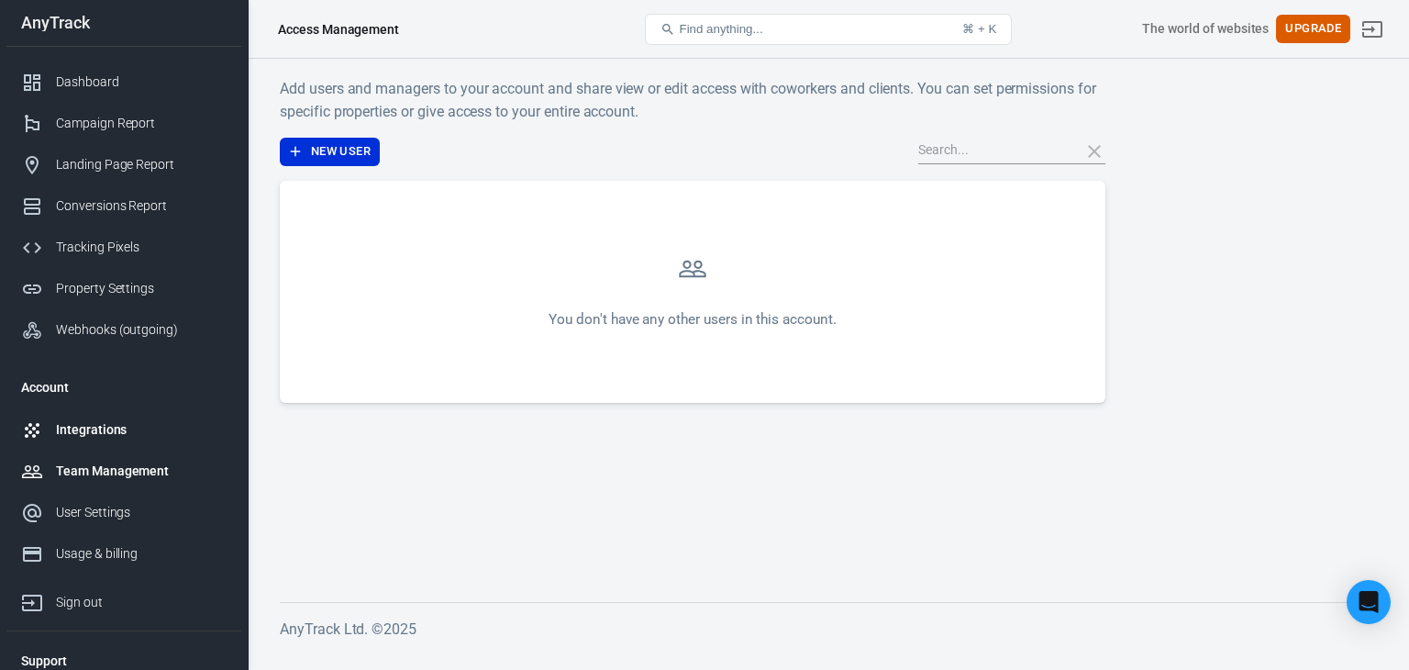
click at [114, 429] on div "Integrations" at bounding box center [141, 429] width 171 height 19
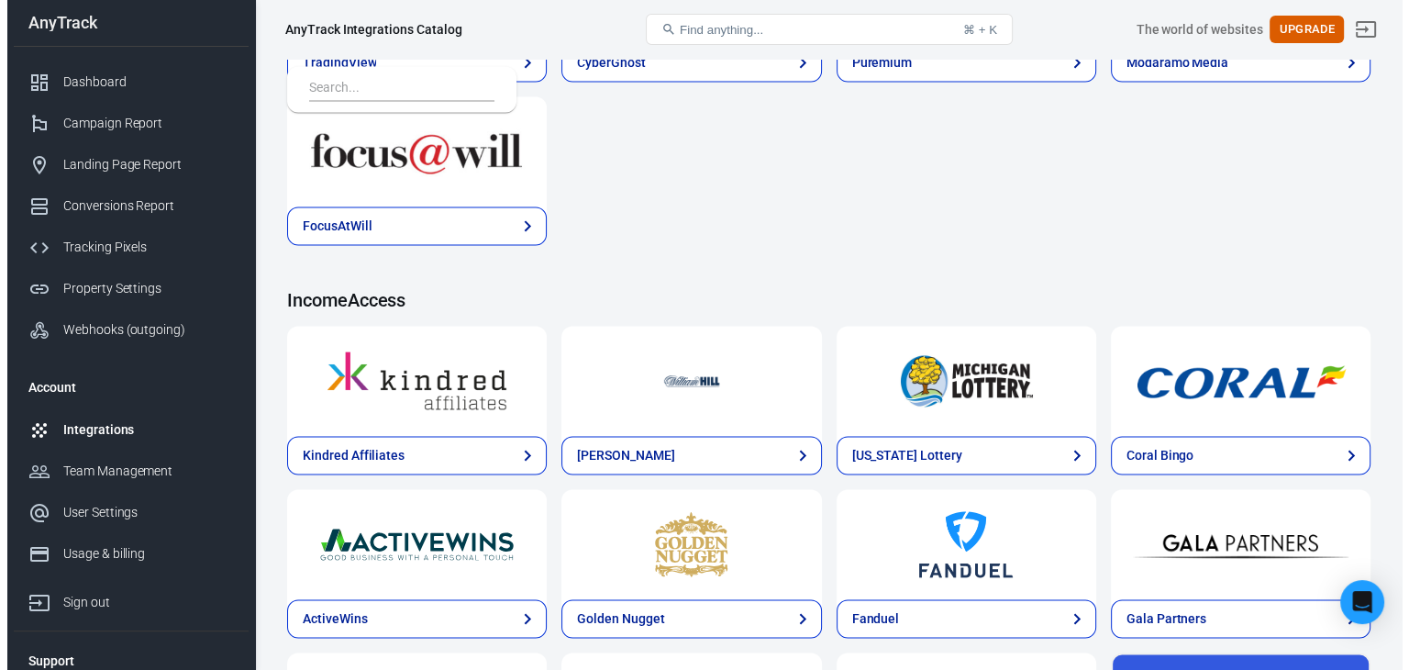
scroll to position [2833, 0]
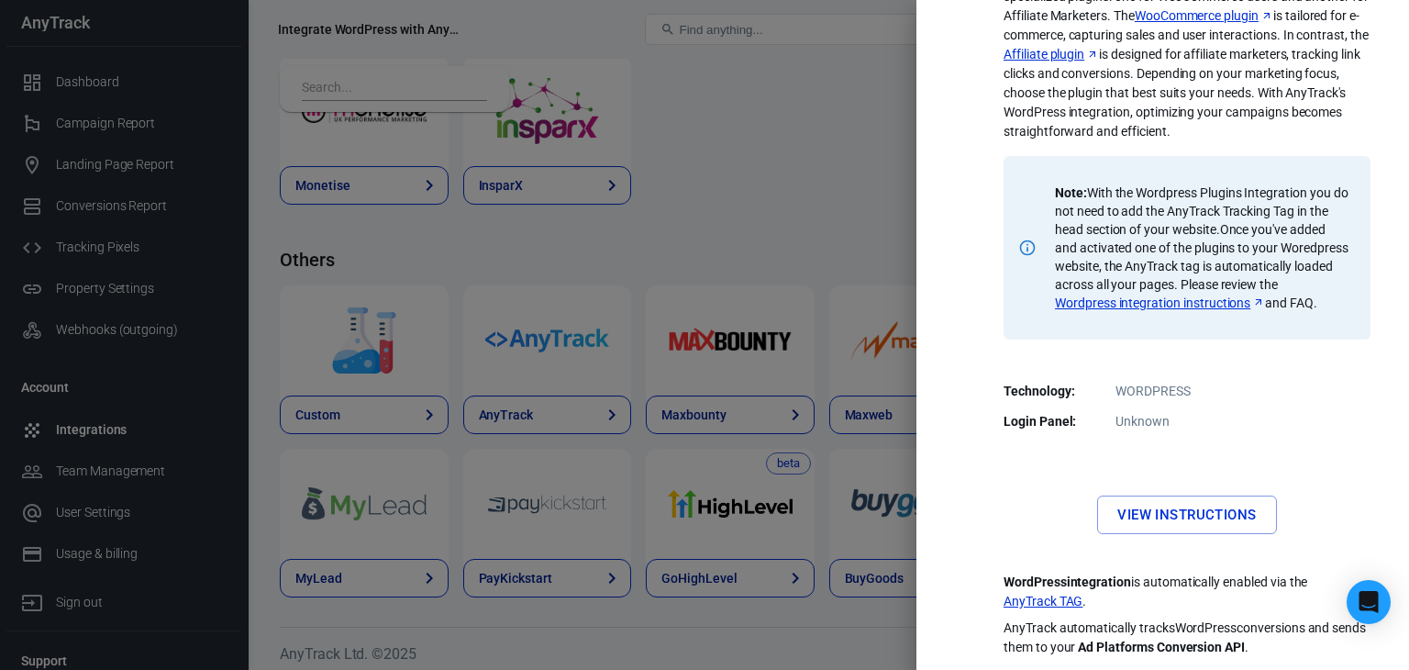
scroll to position [170, 0]
click at [1017, 598] on link "AnyTrack TAG" at bounding box center [1043, 601] width 79 height 19
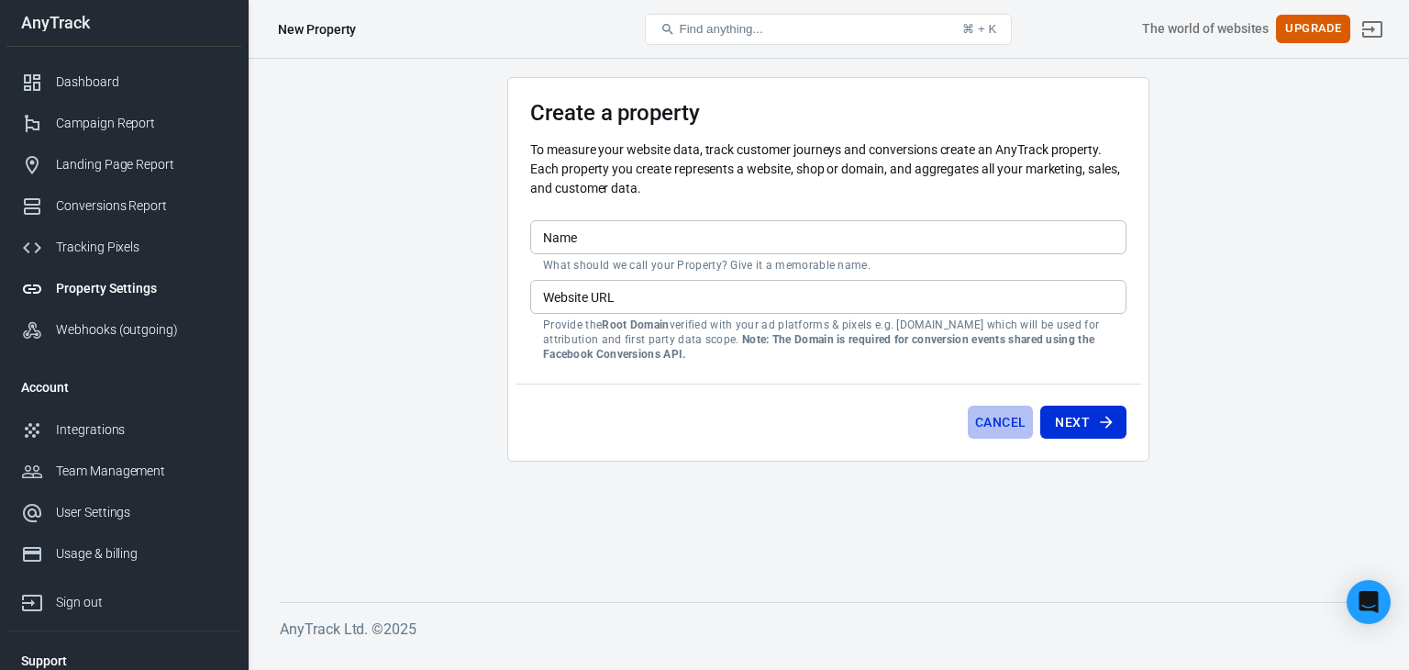
click at [979, 412] on button "Cancel" at bounding box center [1000, 423] width 65 height 34
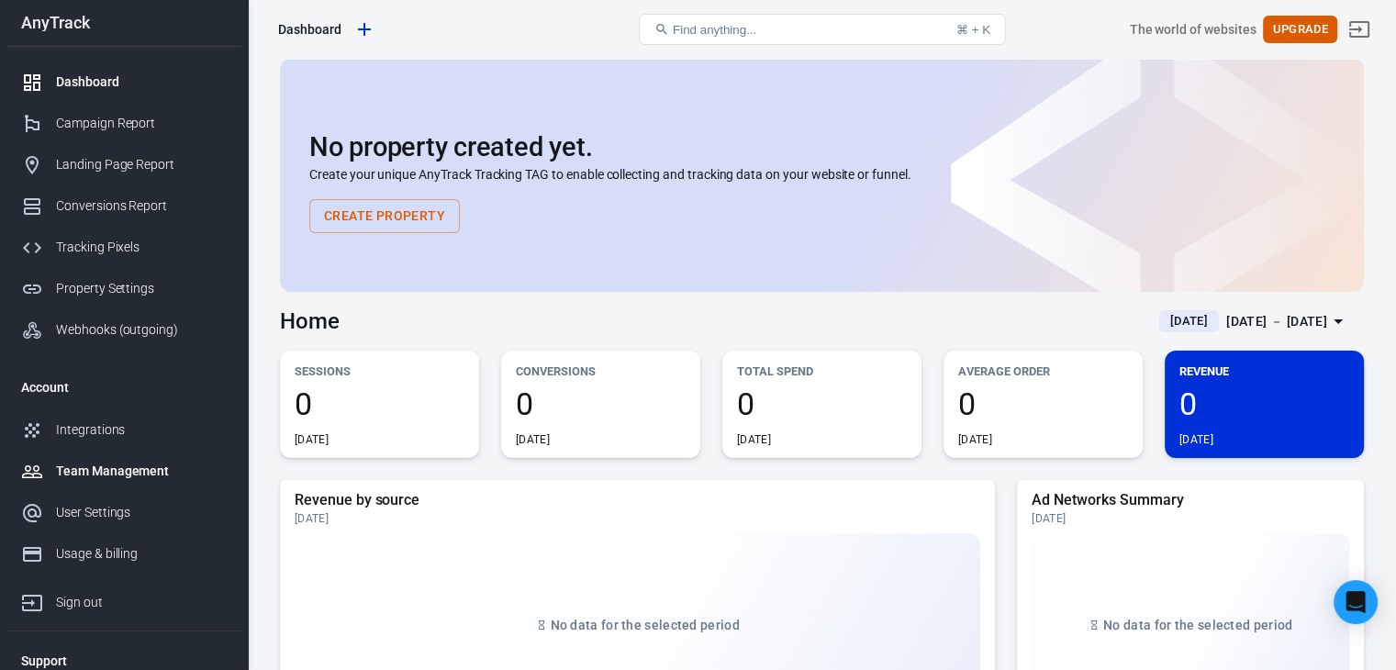
click at [171, 463] on div "Team Management" at bounding box center [141, 470] width 171 height 19
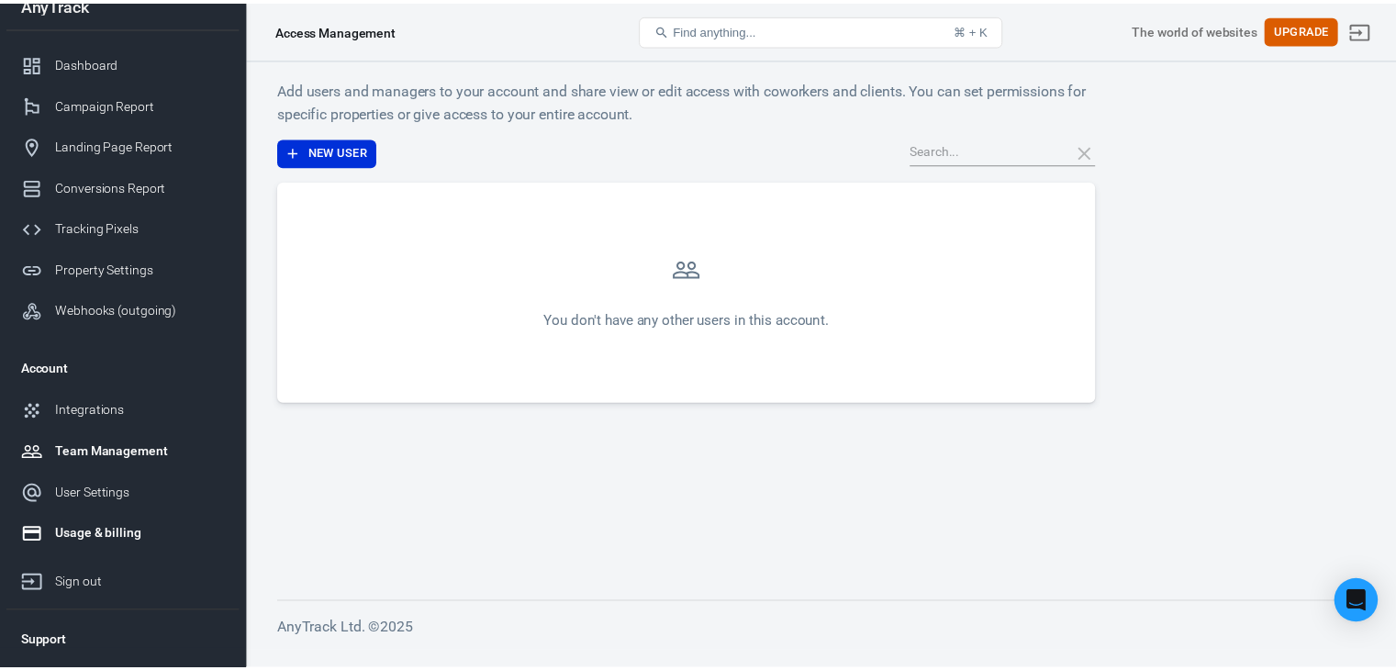
scroll to position [54, 0]
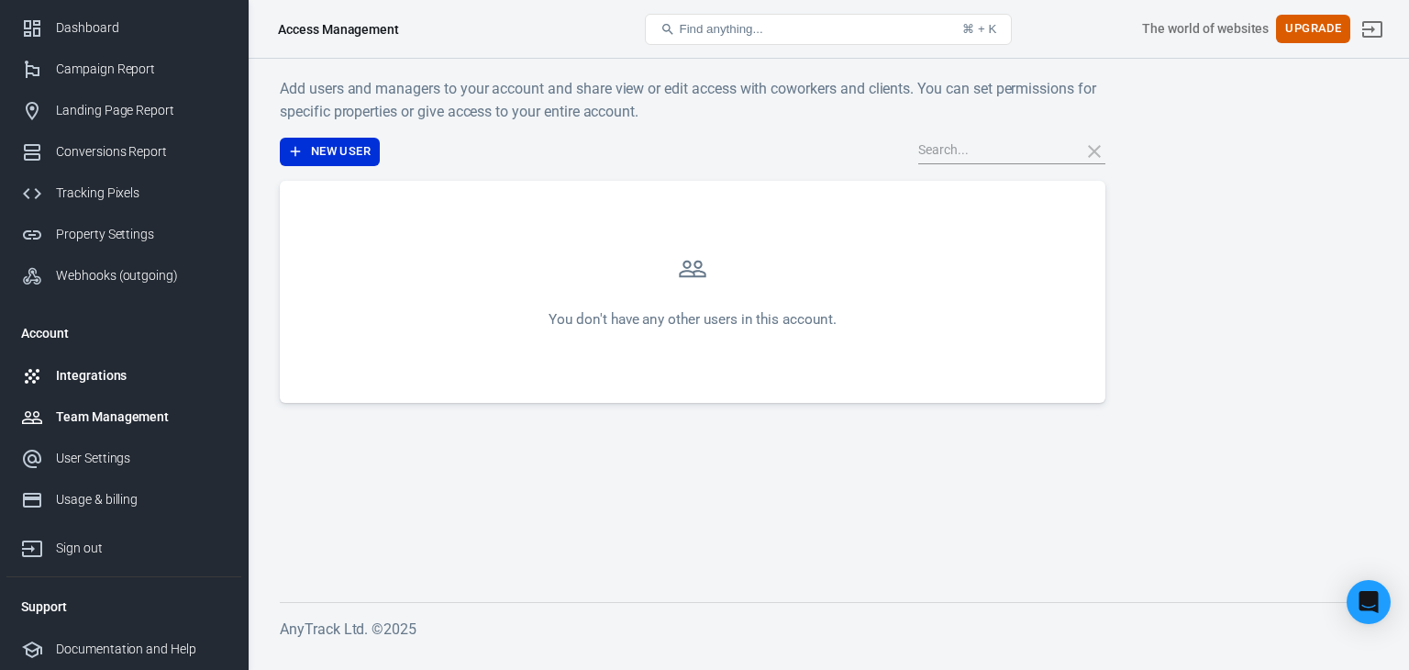
click at [108, 366] on div "Integrations" at bounding box center [141, 375] width 171 height 19
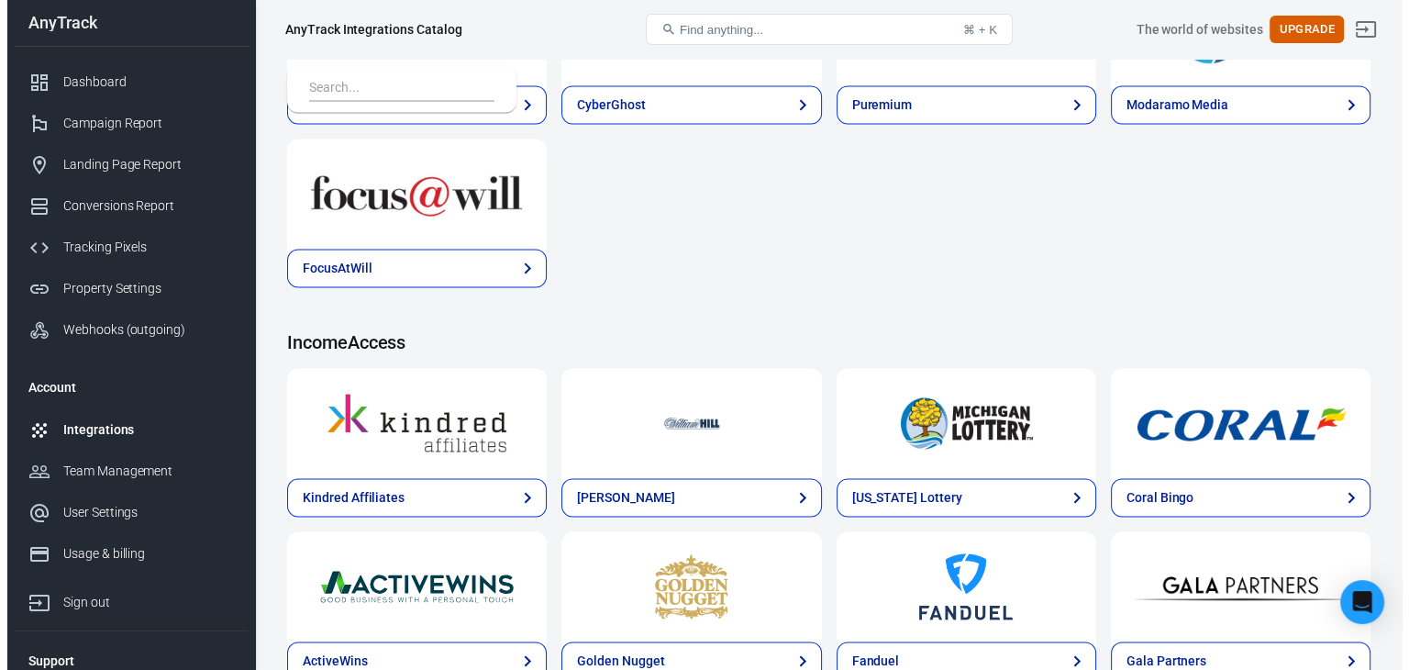
scroll to position [2833, 0]
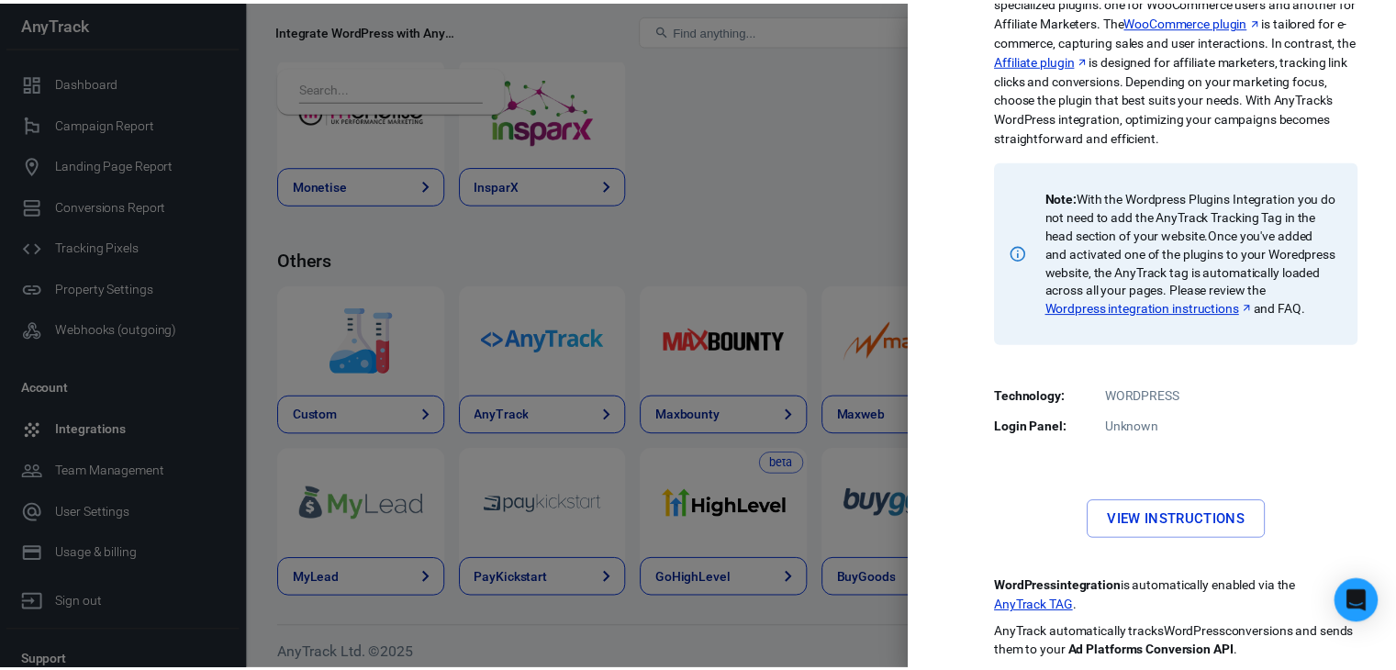
scroll to position [170, 0]
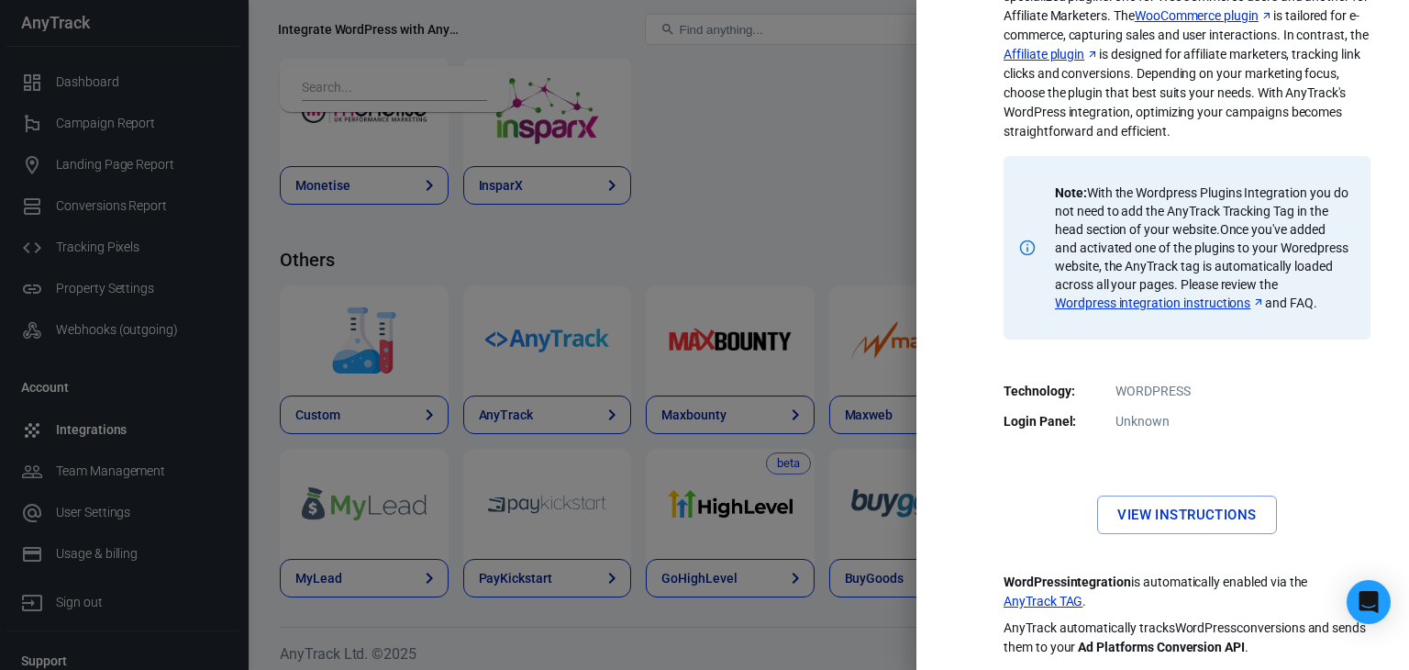
click at [1215, 519] on link "View Instructions" at bounding box center [1186, 514] width 179 height 39
click at [1173, 294] on link "Wordpress integration instructions" at bounding box center [1160, 303] width 210 height 18
drag, startPoint x: 1156, startPoint y: 419, endPoint x: 1194, endPoint y: 460, distance: 55.2
click at [1156, 427] on dd "Unknown" at bounding box center [1187, 421] width 345 height 19
click at [1202, 507] on link "View Instructions" at bounding box center [1186, 514] width 179 height 39
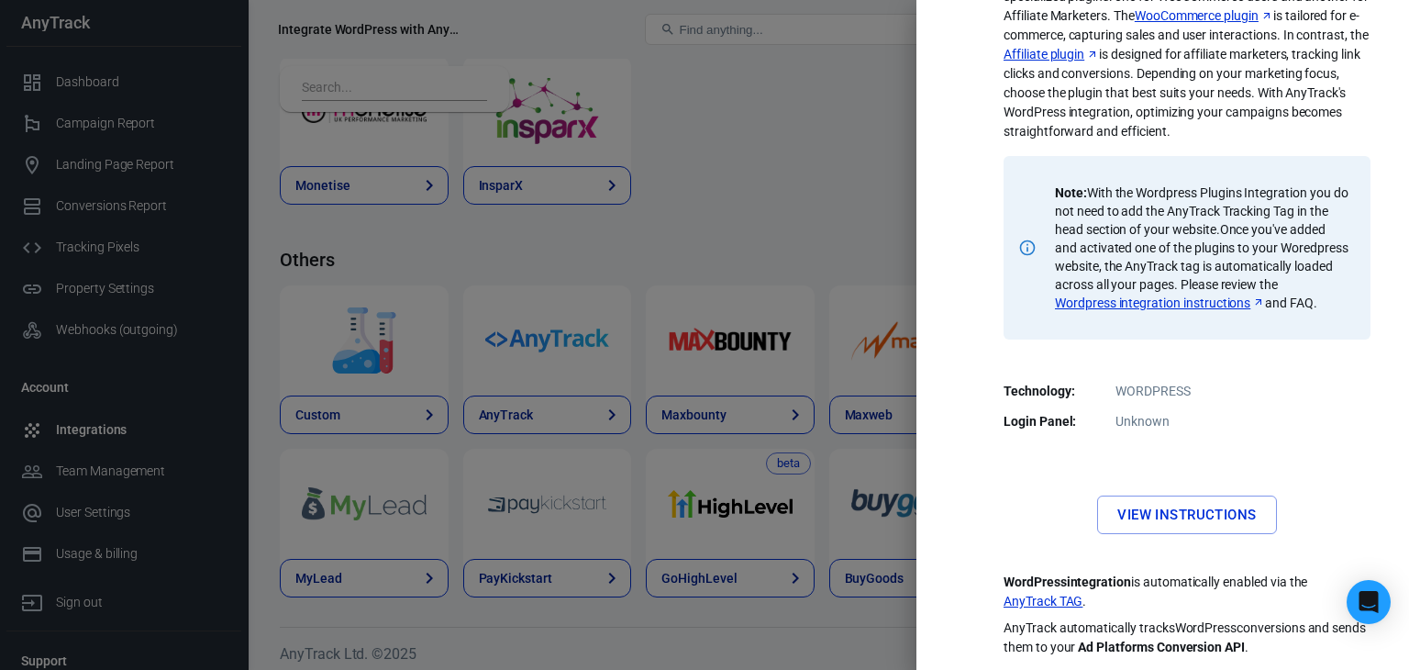
click at [1189, 294] on link "Wordpress integration instructions" at bounding box center [1160, 303] width 210 height 18
click at [746, 181] on div at bounding box center [704, 335] width 1409 height 670
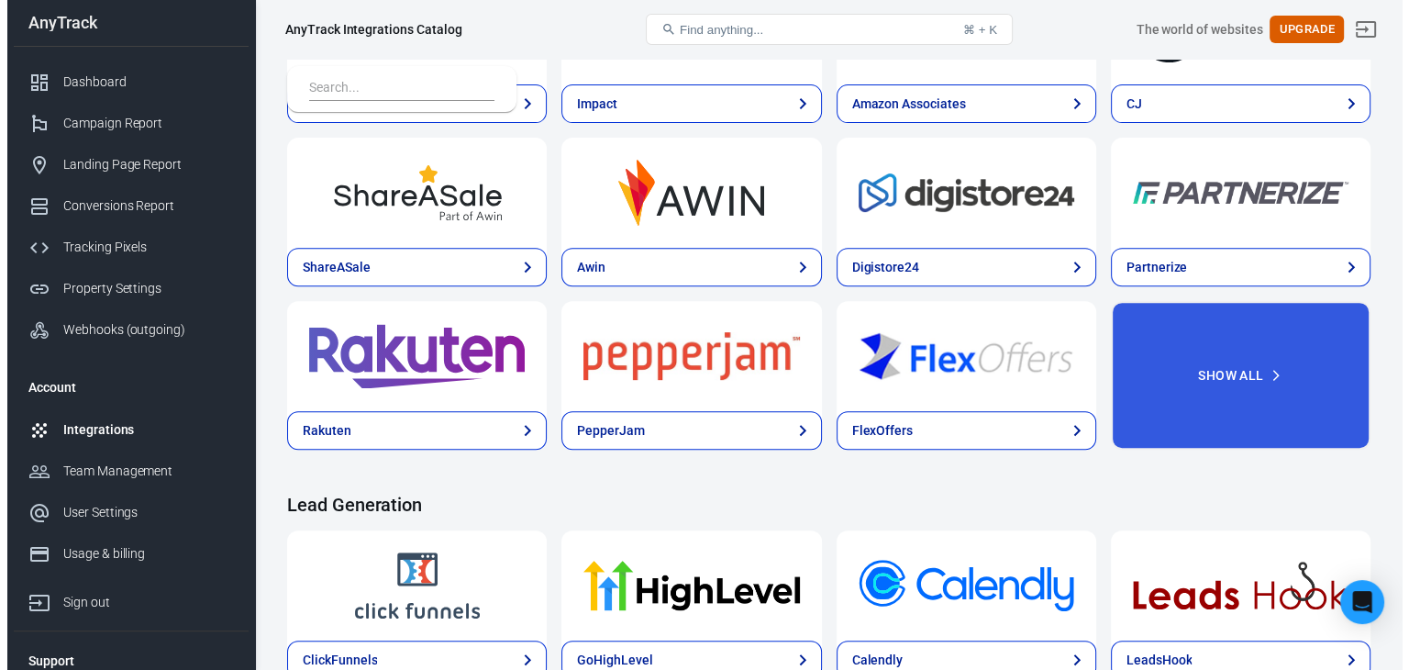
scroll to position [723, 0]
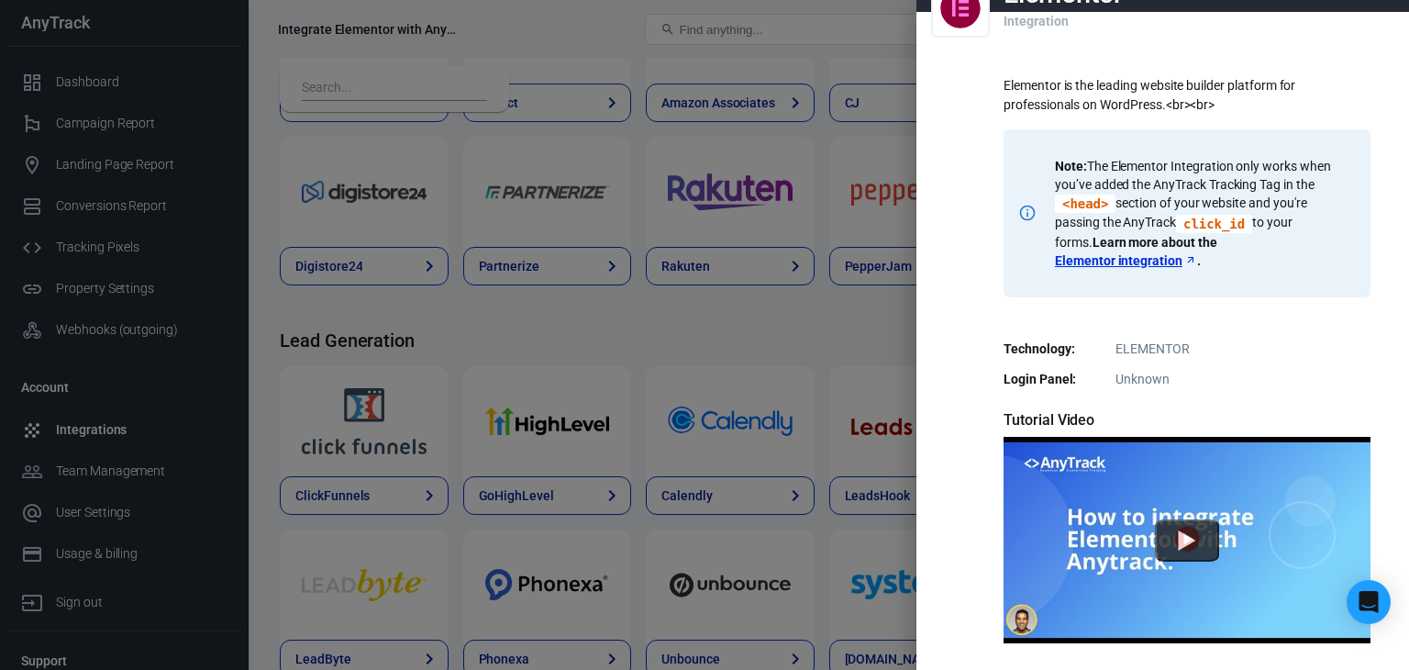
scroll to position [295, 0]
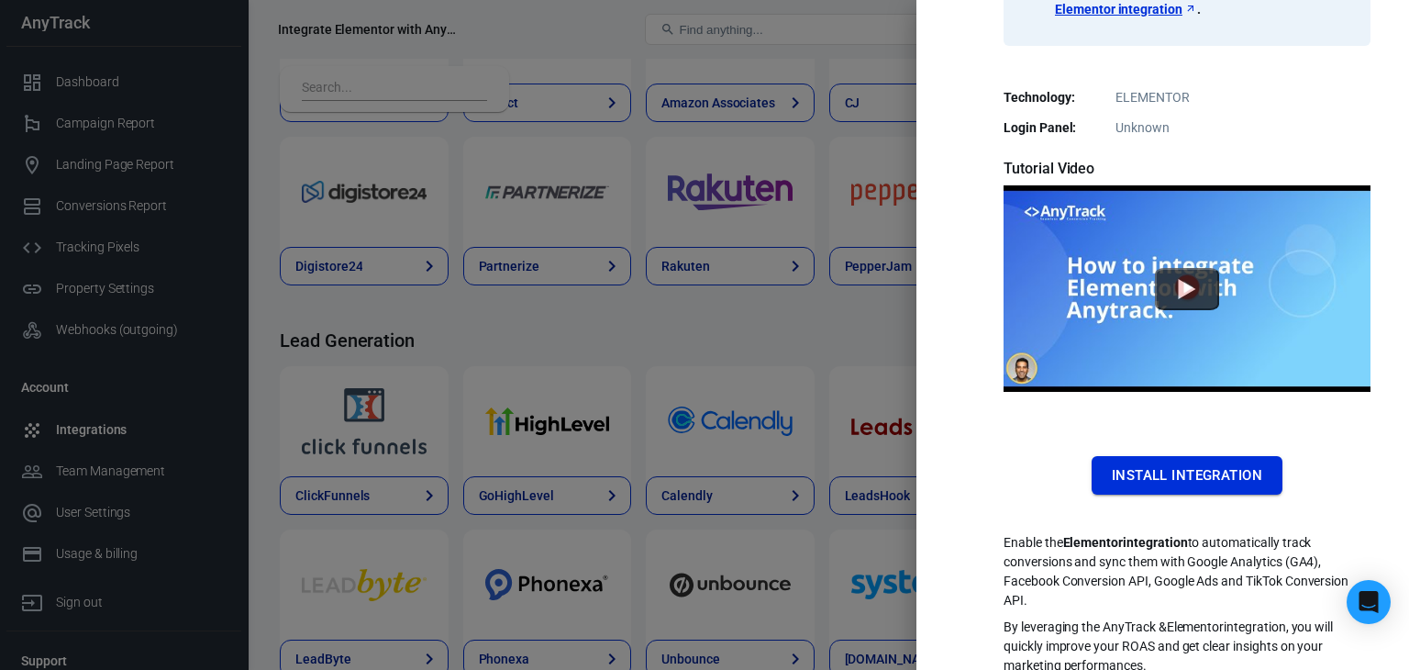
click at [1167, 456] on button "Install Integration" at bounding box center [1187, 475] width 191 height 39
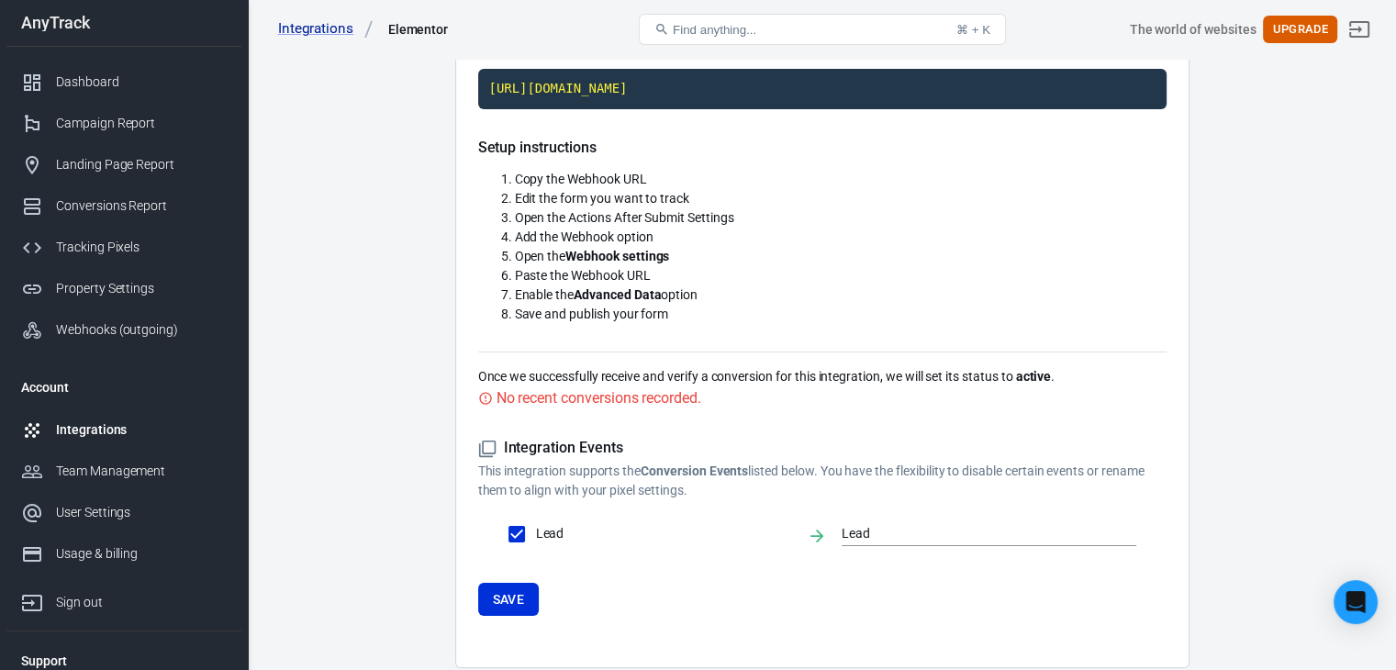
scroll to position [183, 0]
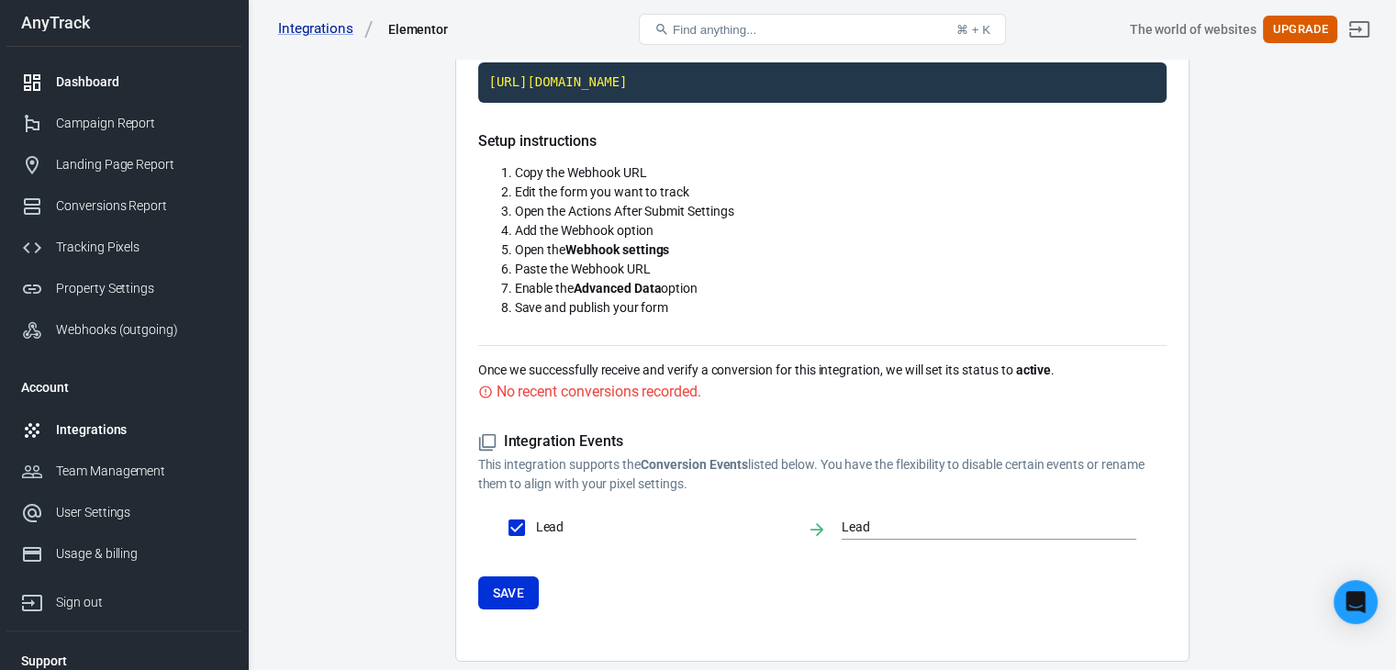
click at [100, 93] on link "Dashboard" at bounding box center [123, 81] width 235 height 41
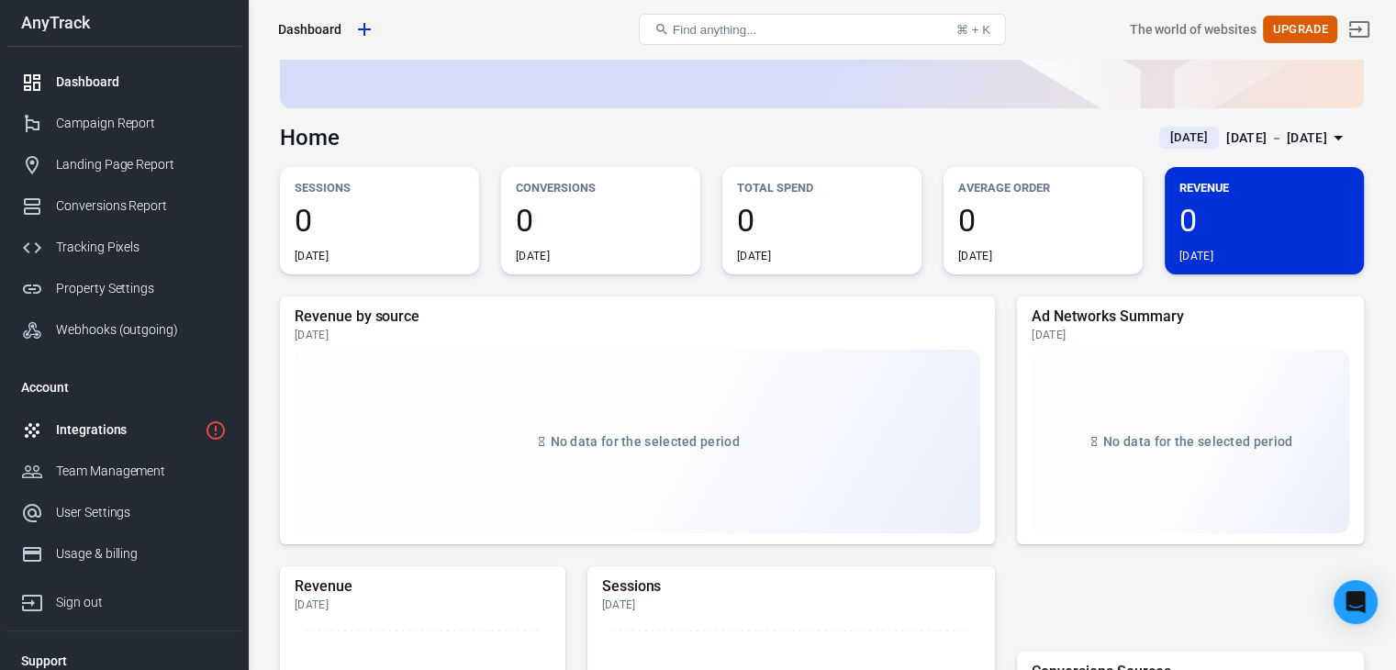
click at [150, 436] on div "Integrations" at bounding box center [126, 429] width 141 height 19
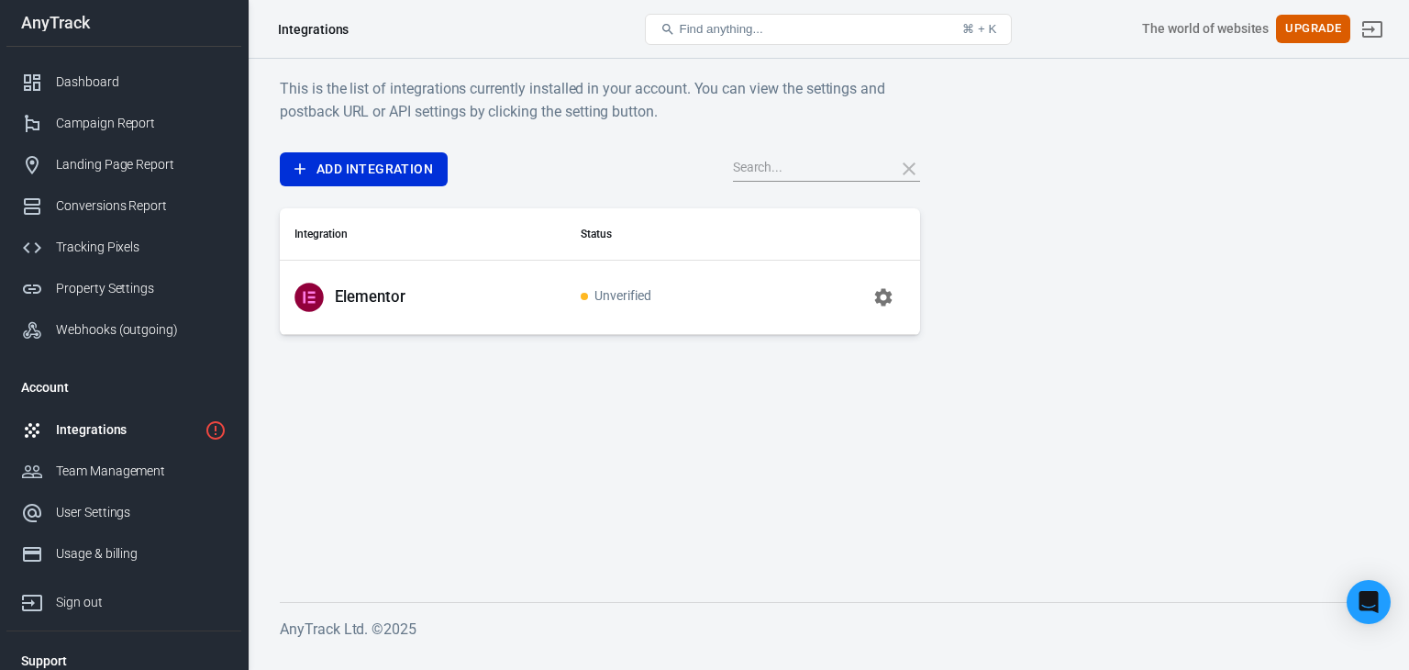
click at [879, 293] on icon "button" at bounding box center [882, 296] width 17 height 17
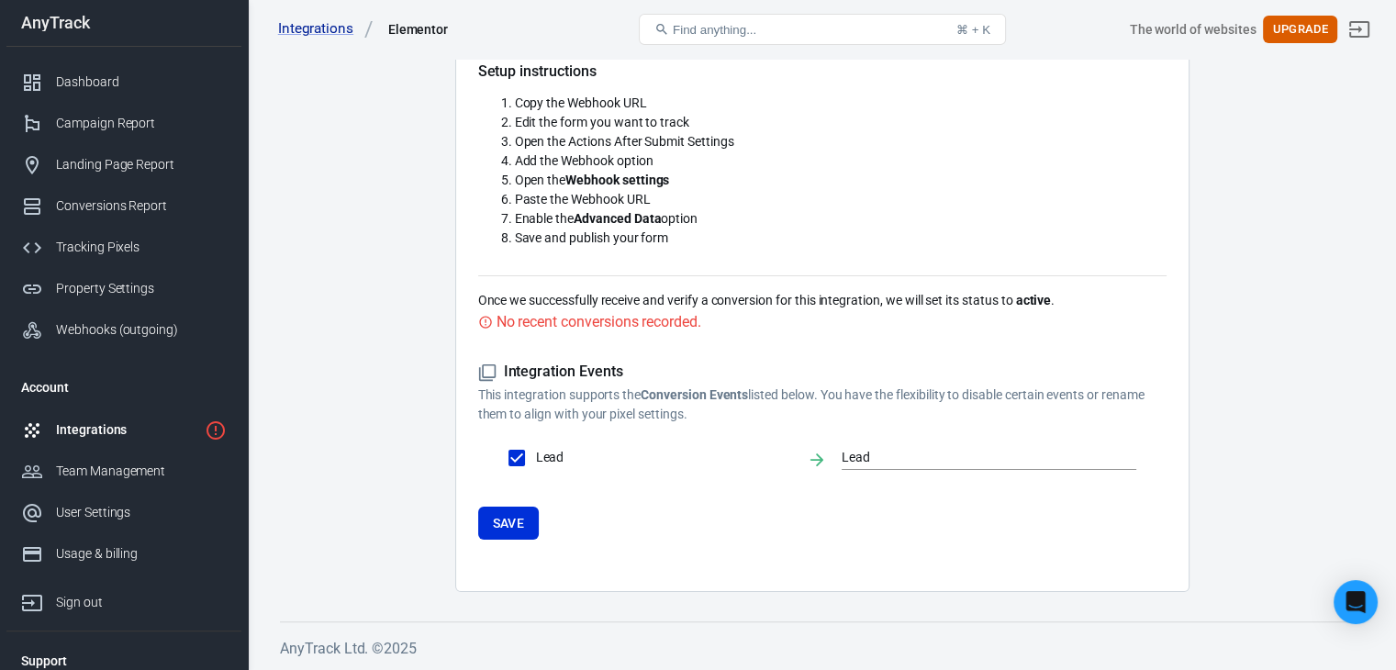
scroll to position [253, 0]
click at [524, 461] on input "Lead" at bounding box center [516, 458] width 39 height 39
checkbox input "false"
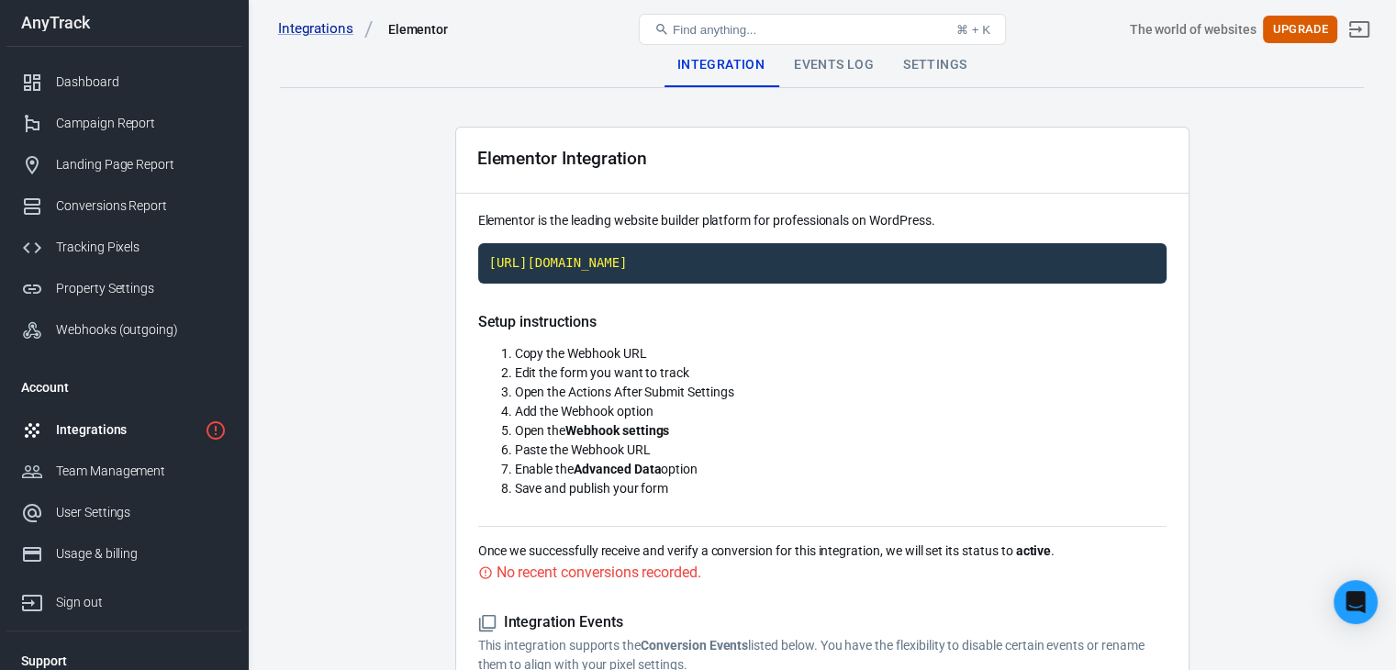
scroll to position [0, 0]
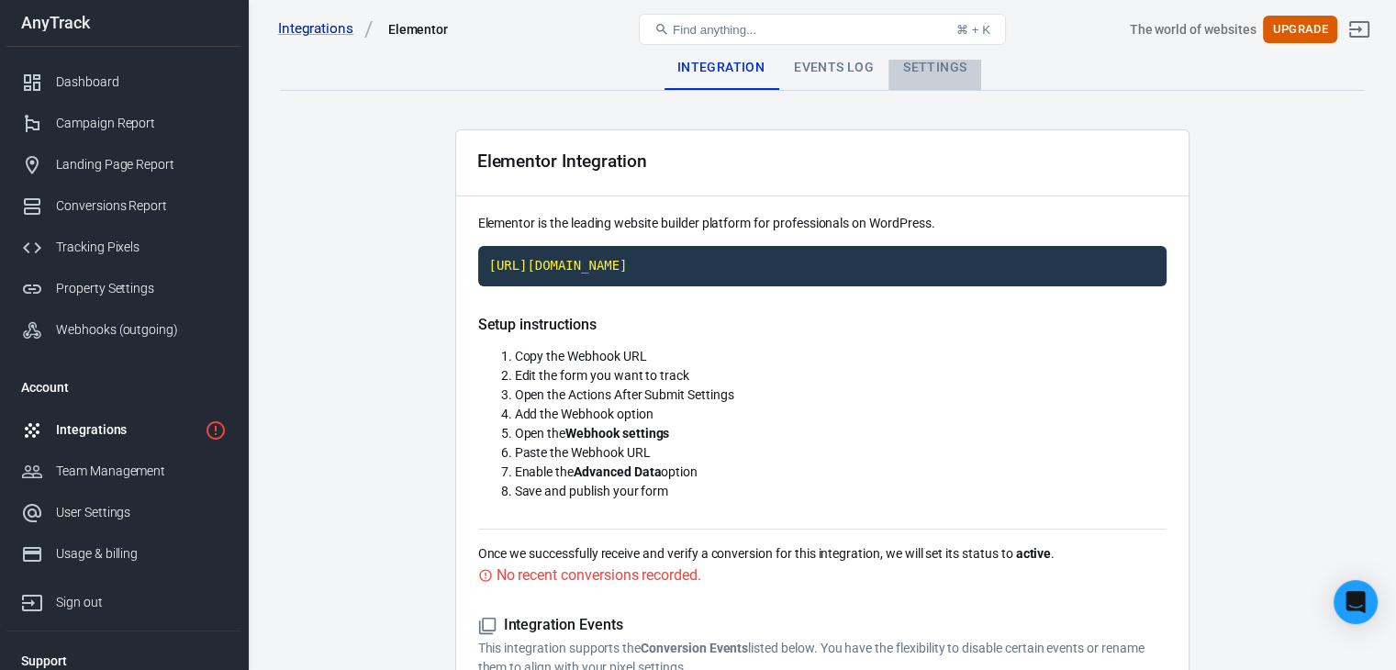
click at [941, 72] on div "Settings" at bounding box center [934, 68] width 93 height 44
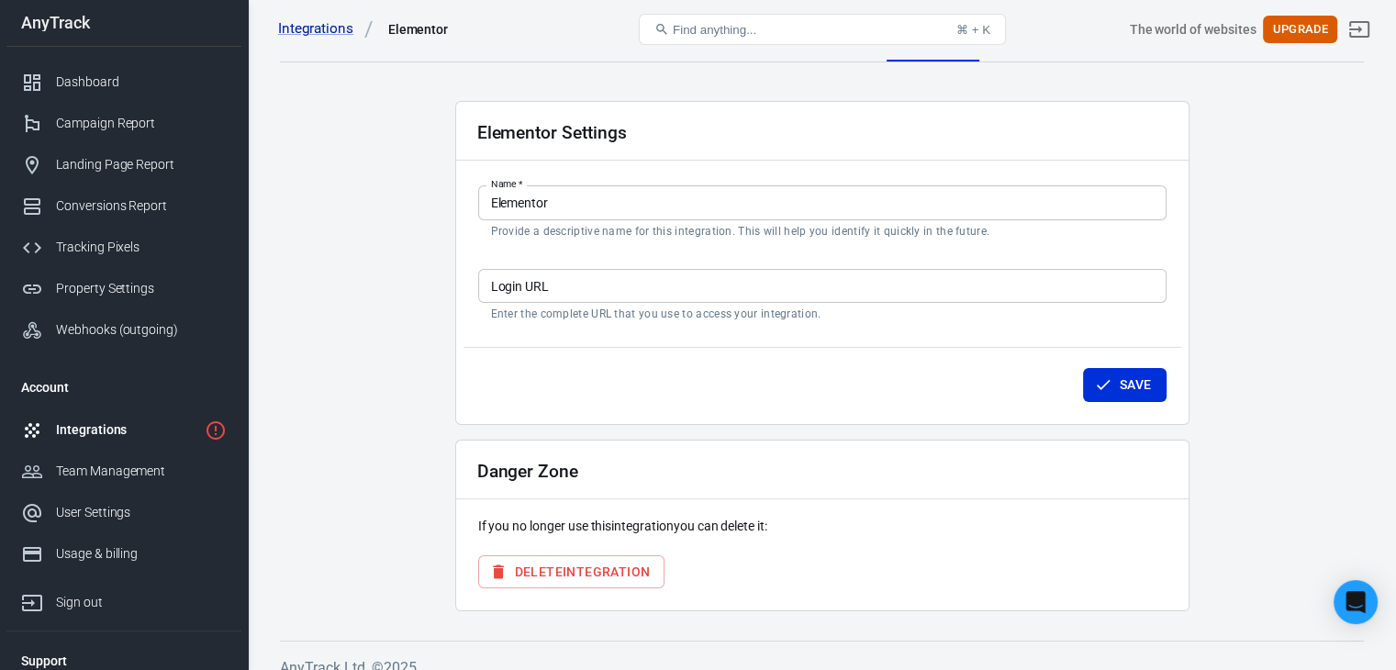
scroll to position [48, 0]
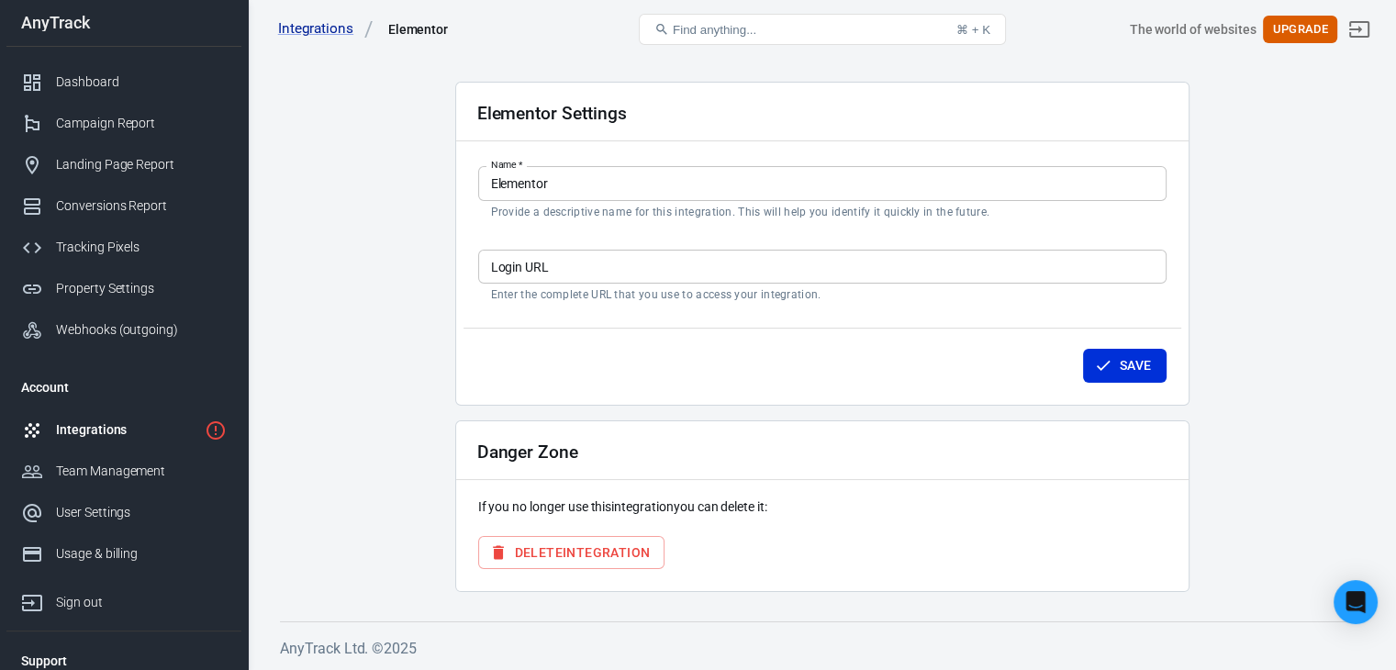
click at [606, 543] on button "Delete Integration" at bounding box center [571, 553] width 187 height 34
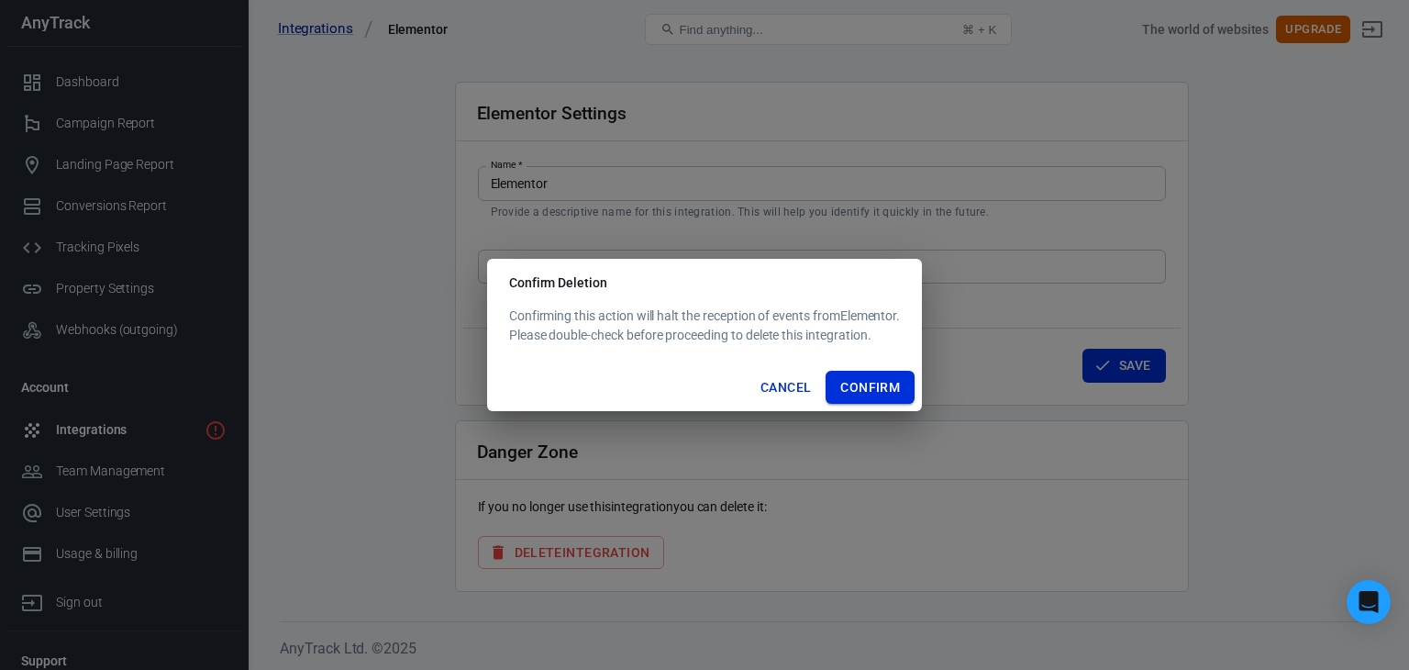
click at [851, 388] on button "Confirm" at bounding box center [870, 388] width 89 height 34
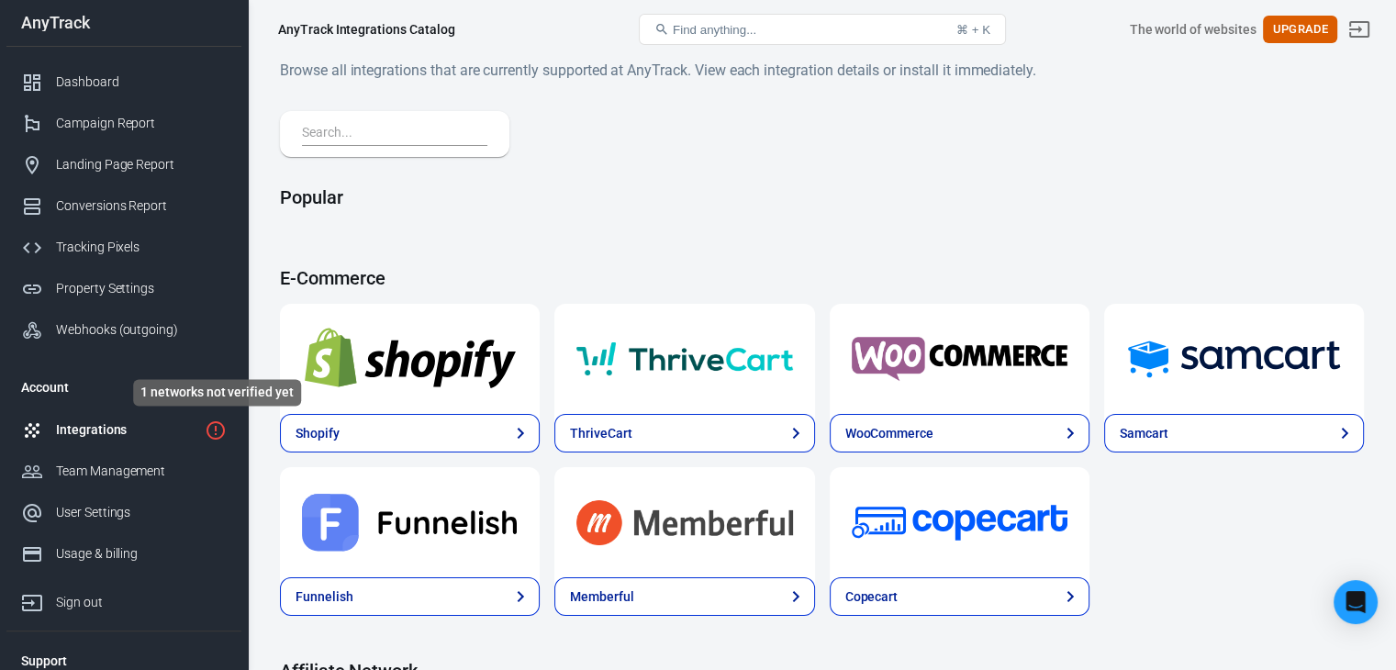
click at [217, 427] on icon "1 networks not verified yet" at bounding box center [215, 430] width 18 height 18
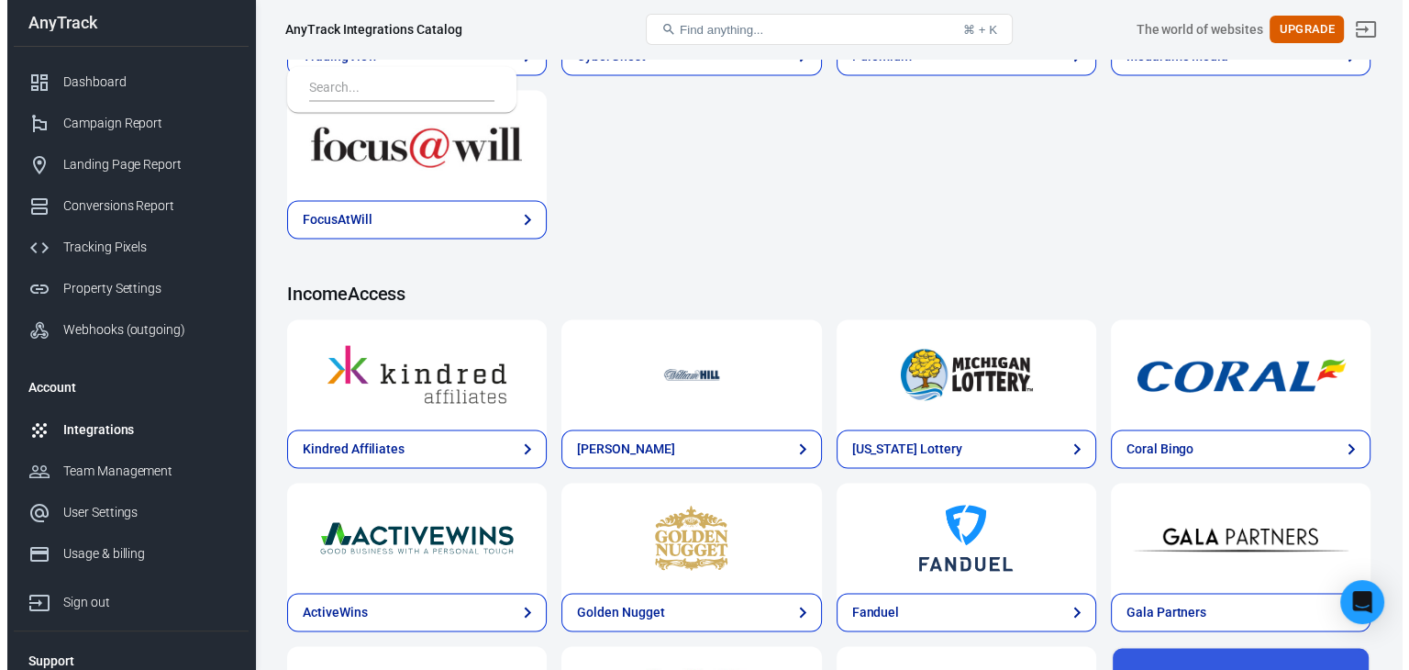
scroll to position [2833, 0]
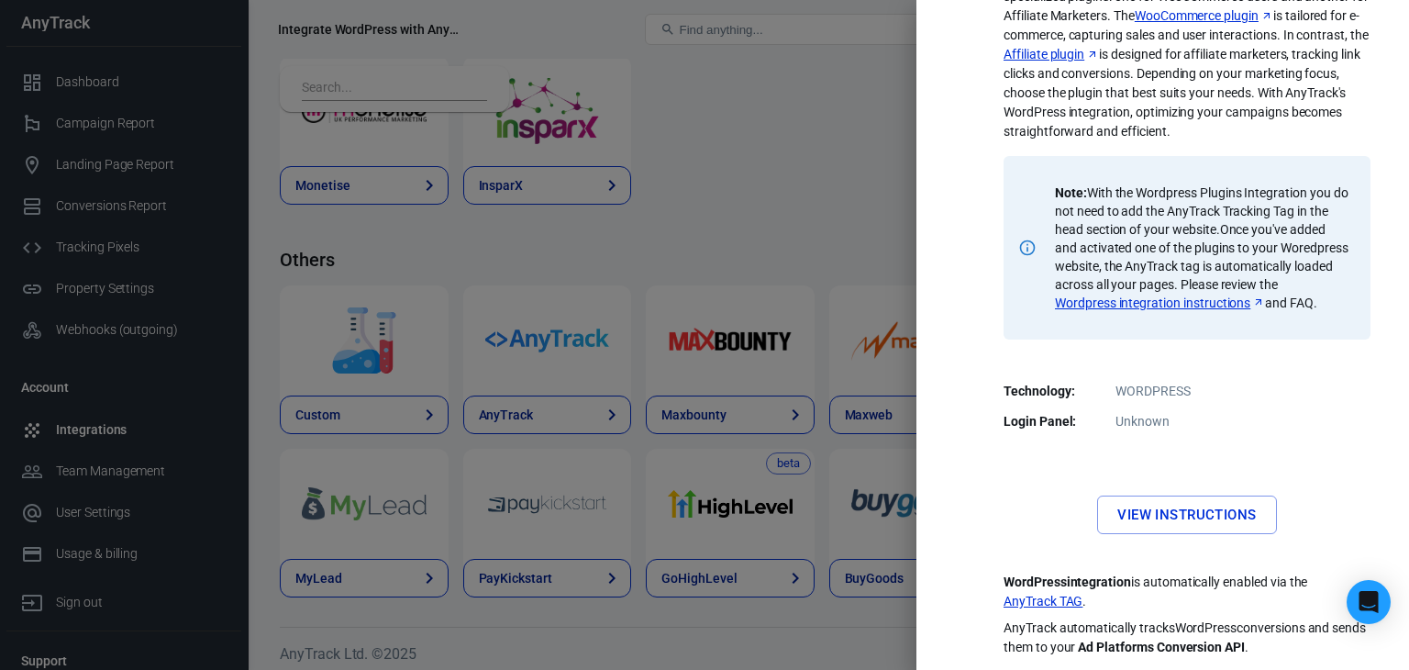
scroll to position [170, 0]
click at [1262, 294] on link "Wordpress integration instructions" at bounding box center [1160, 303] width 210 height 18
